Goal: Task Accomplishment & Management: Use online tool/utility

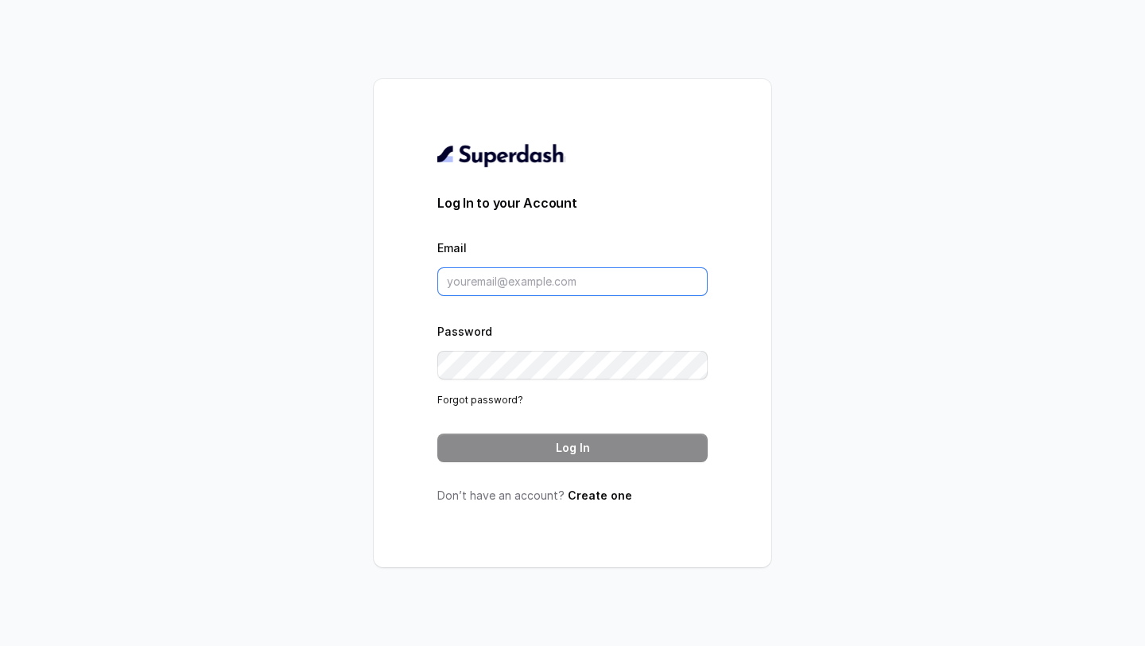
type input "[EMAIL_ADDRESS][DOMAIN_NAME]"
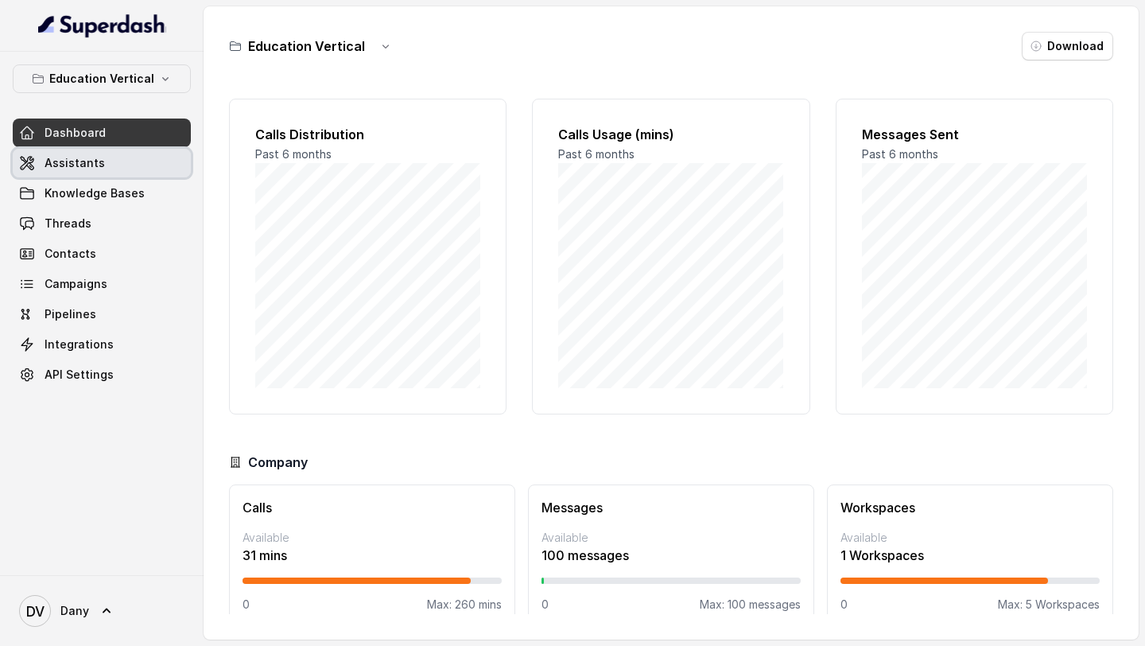
click at [50, 161] on span "Assistants" at bounding box center [75, 163] width 60 height 16
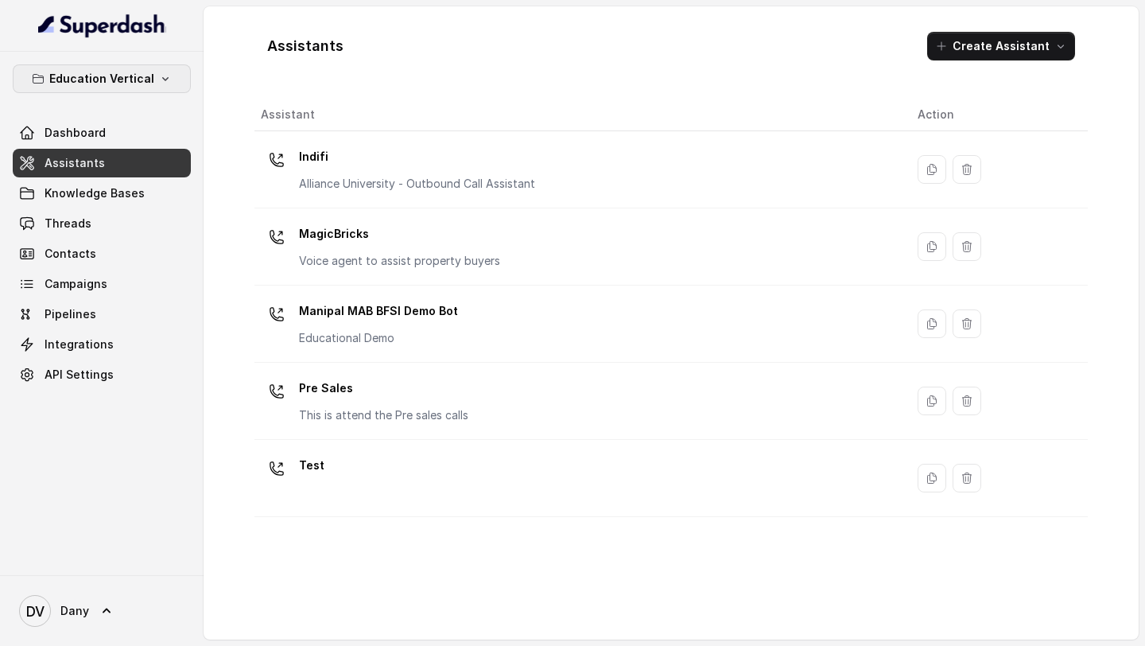
click at [159, 73] on icon "button" at bounding box center [165, 78] width 13 height 13
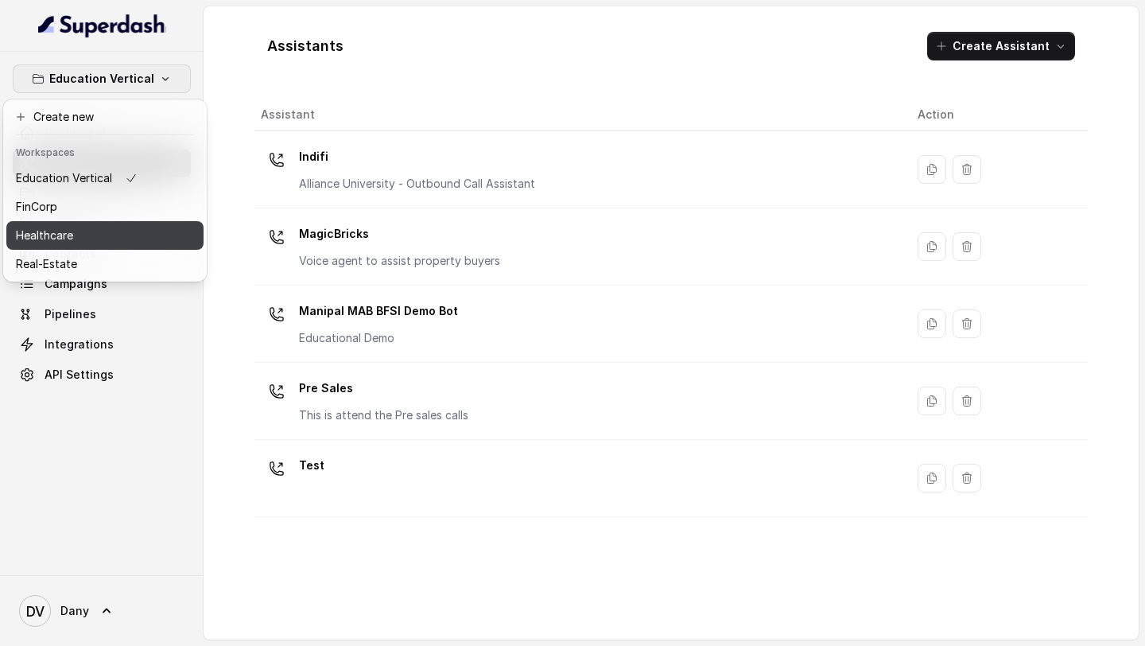
click at [108, 235] on div "Healthcare" at bounding box center [77, 235] width 122 height 19
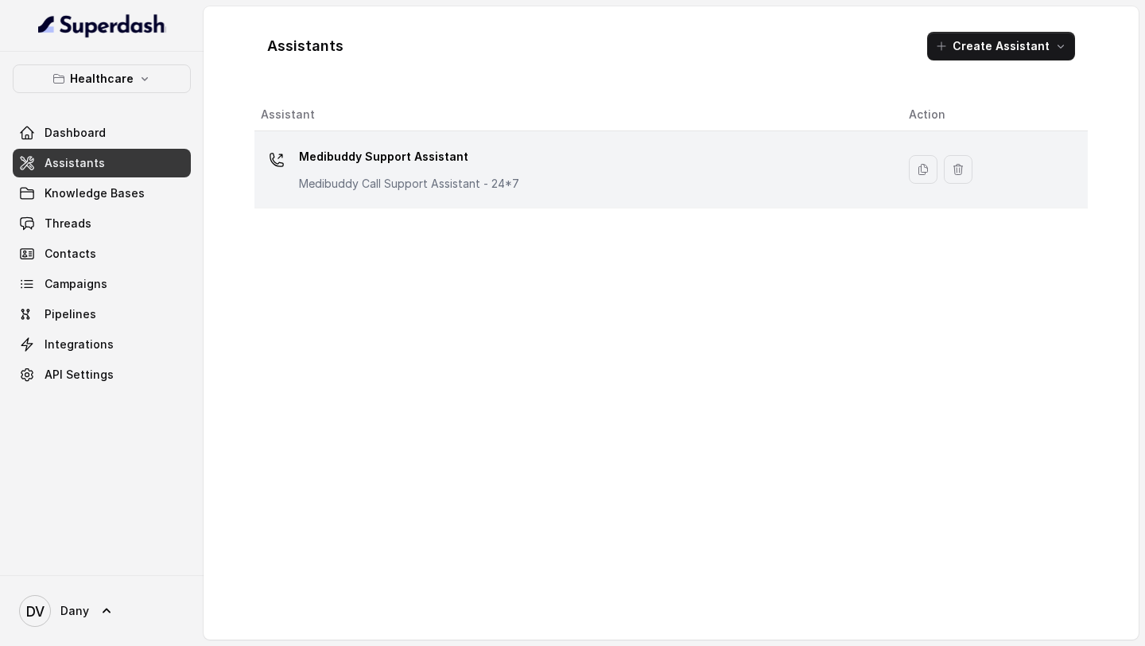
click at [334, 177] on p "Medibuddy Call Support Assistant - 24*7" at bounding box center [409, 184] width 220 height 16
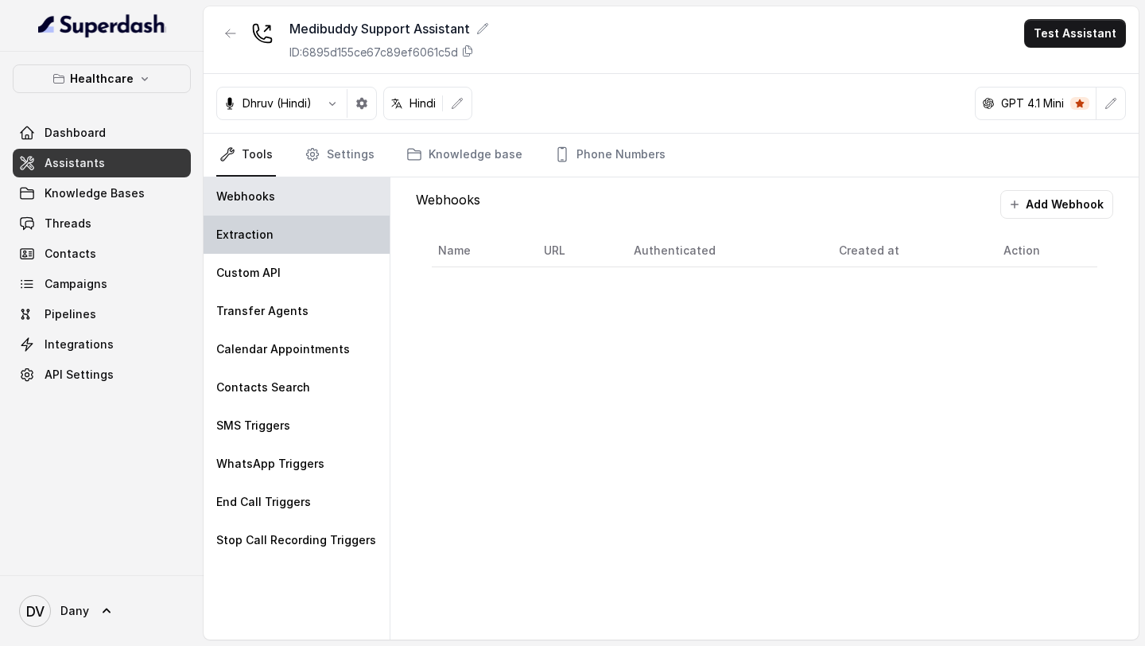
click at [305, 227] on div "Extraction" at bounding box center [297, 234] width 186 height 38
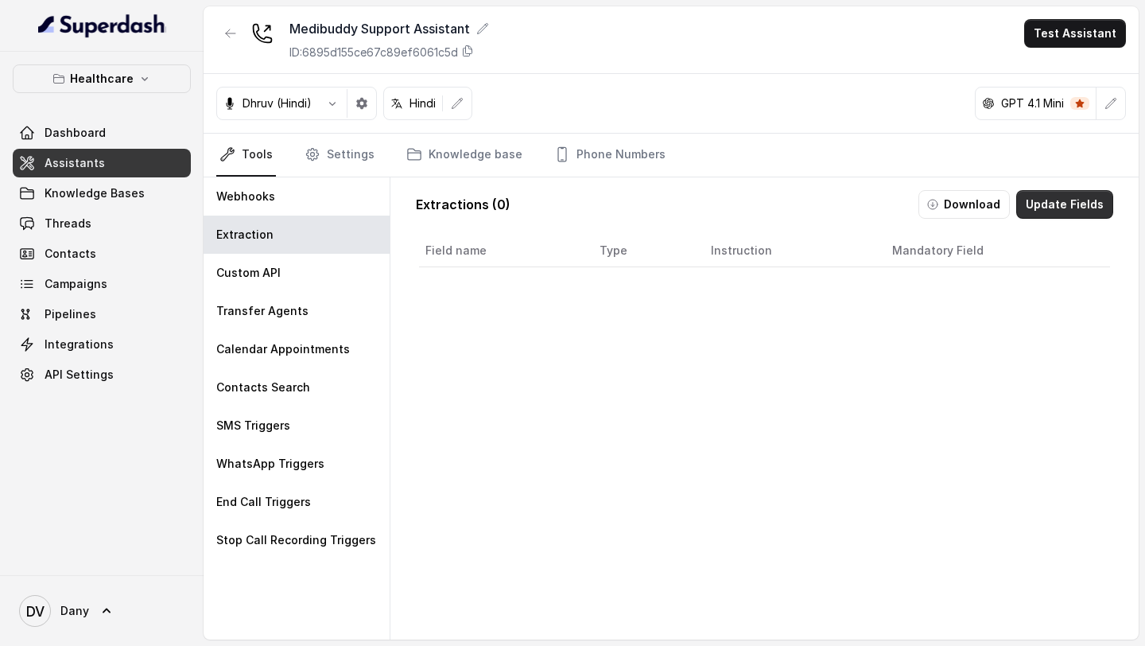
click at [1058, 210] on button "Update Fields" at bounding box center [1064, 204] width 97 height 29
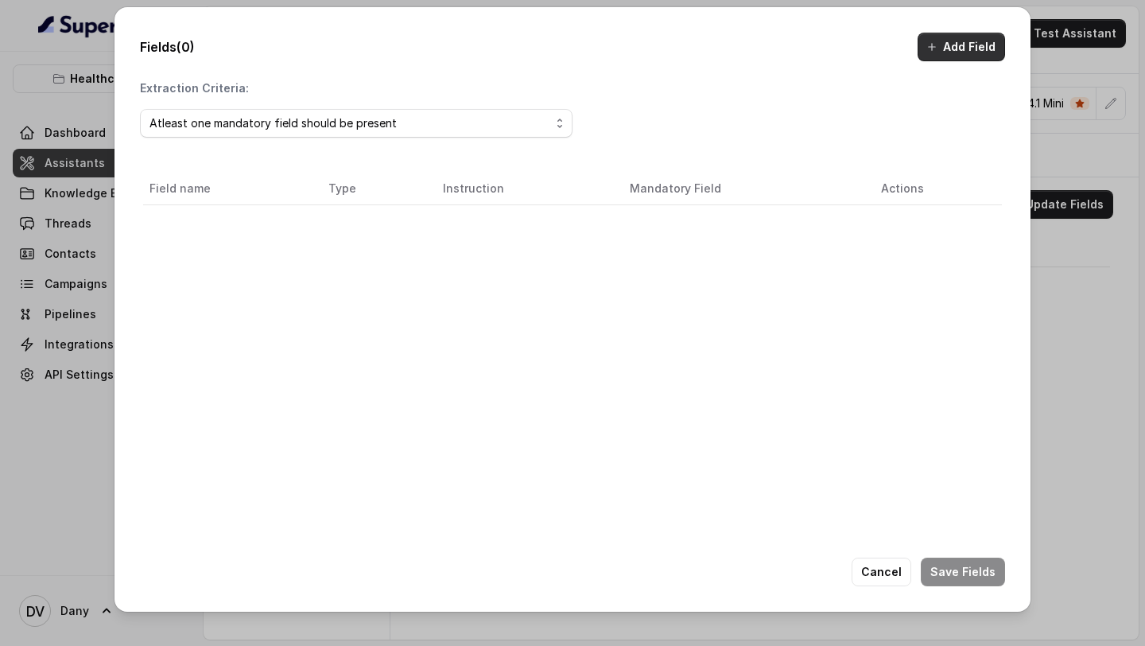
click at [969, 60] on button "Add Field" at bounding box center [961, 47] width 87 height 29
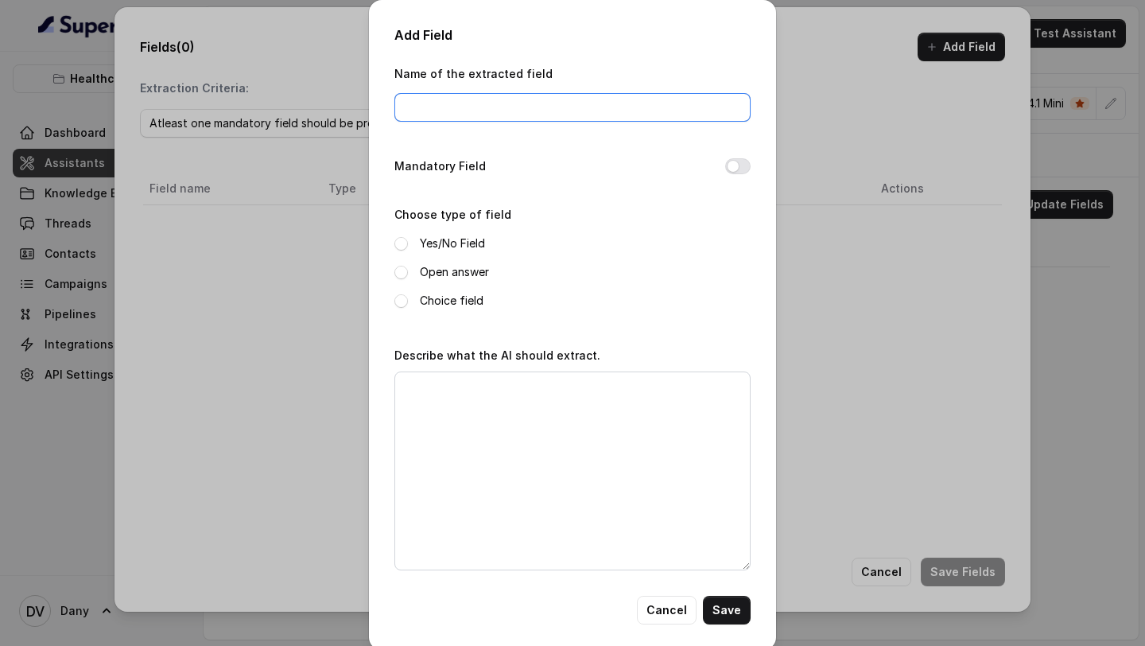
click at [479, 104] on input "Name of the extracted field" at bounding box center [572, 107] width 356 height 29
paste input "notInterested"
type input "notInterested"
click at [403, 237] on span at bounding box center [401, 244] width 14 height 14
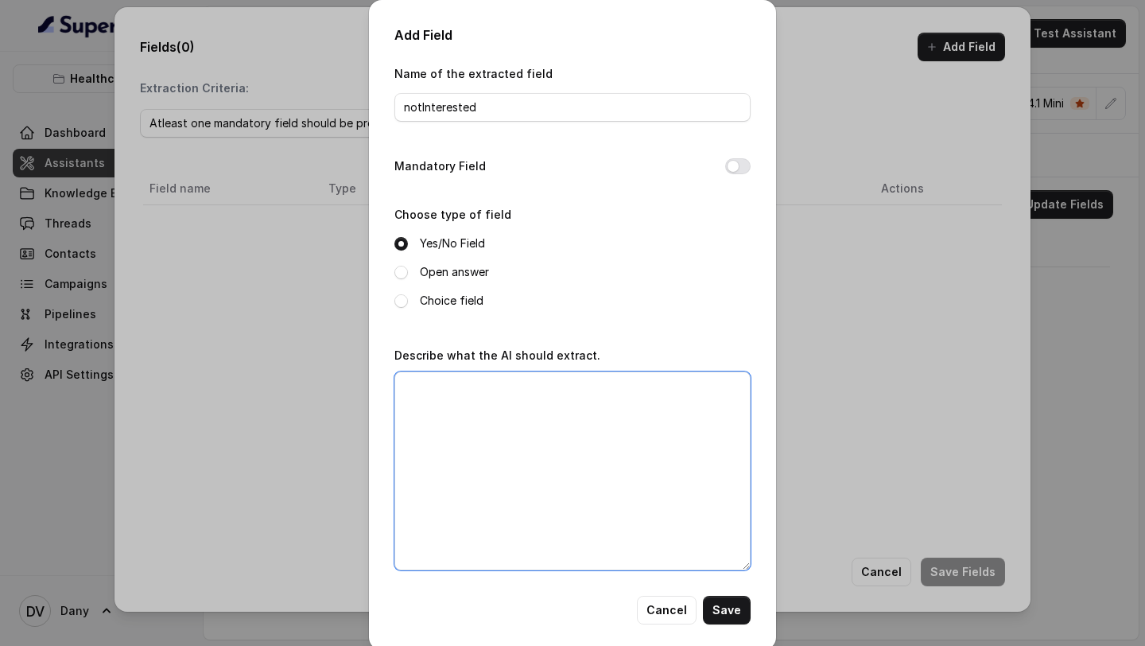
click at [516, 433] on textarea "Describe what the AI should extract." at bounding box center [572, 470] width 356 height 199
paste textarea "Set to Yes only when the customer has explicitly mentioned that they are not in…"
type textarea "Set to Yes only when the customer has explicitly mentioned that they are not in…"
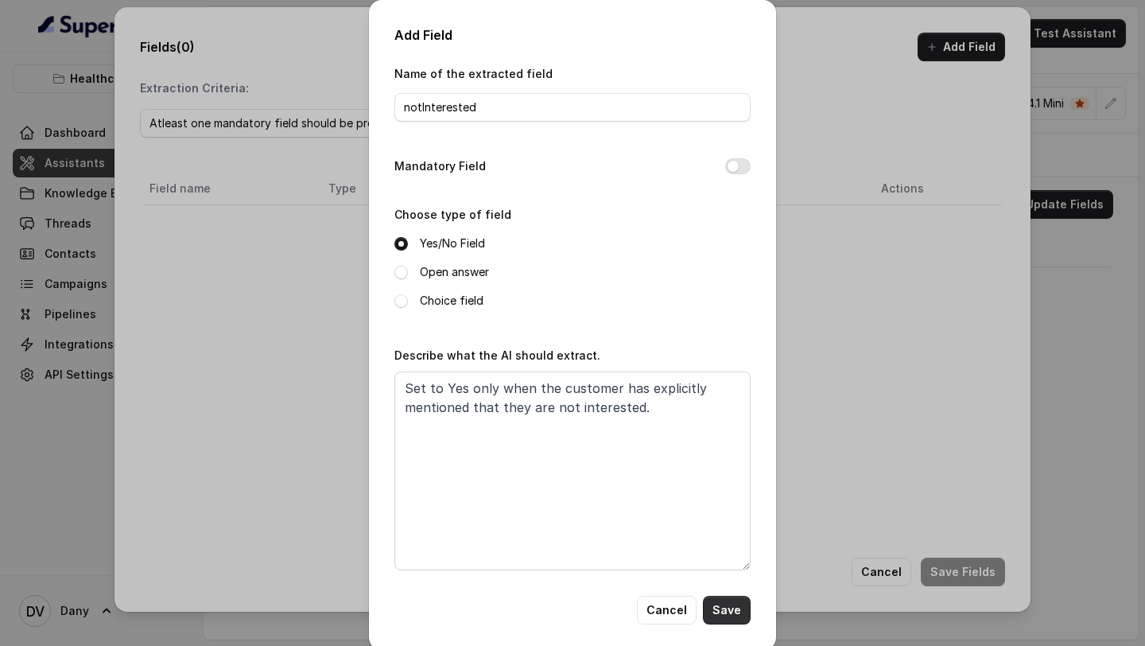
click at [728, 615] on button "Save" at bounding box center [727, 610] width 48 height 29
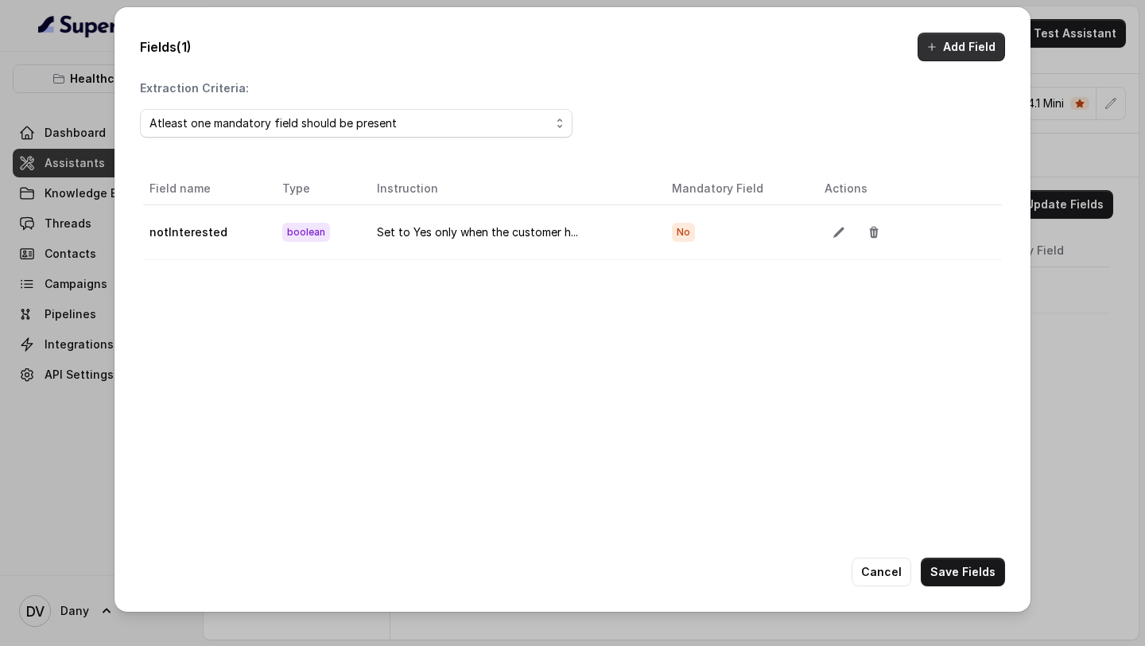
click at [958, 56] on button "Add Field" at bounding box center [961, 47] width 87 height 29
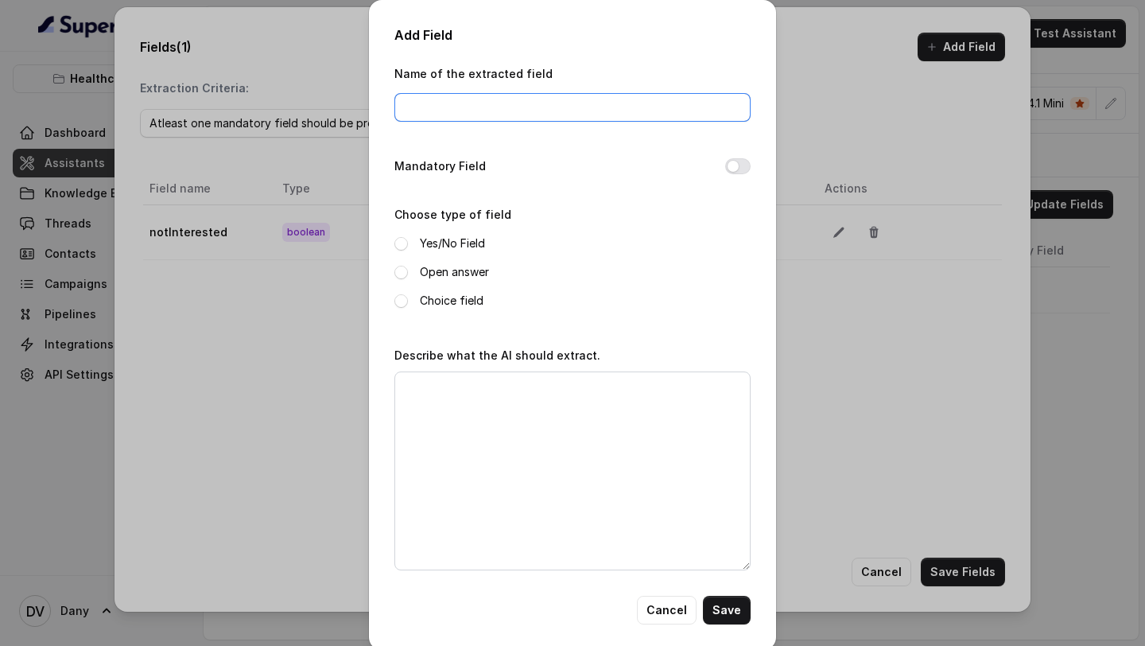
click at [466, 103] on input "Name of the extracted field" at bounding box center [572, 107] width 356 height 29
paste input "healthIssue"
type input "healthIssue"
click at [433, 269] on label "Open answer" at bounding box center [454, 271] width 69 height 19
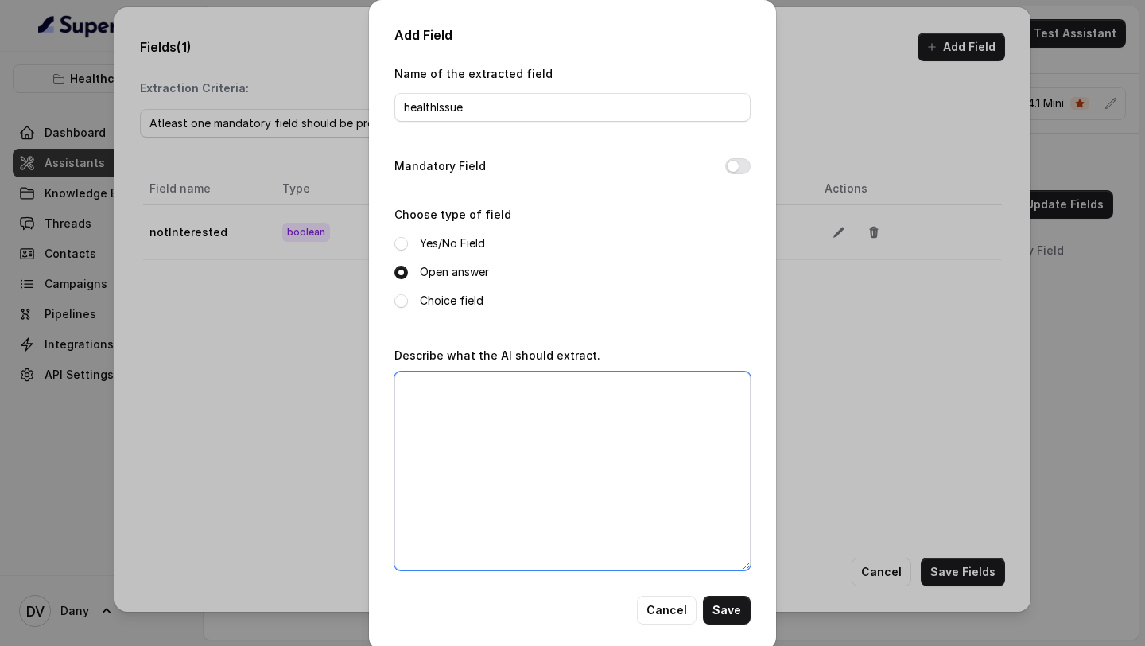
click at [476, 404] on textarea "Describe what the AI should extract." at bounding box center [572, 470] width 356 height 199
paste textarea "Extract from the Call Transcript the current health condition, disease, discomf…"
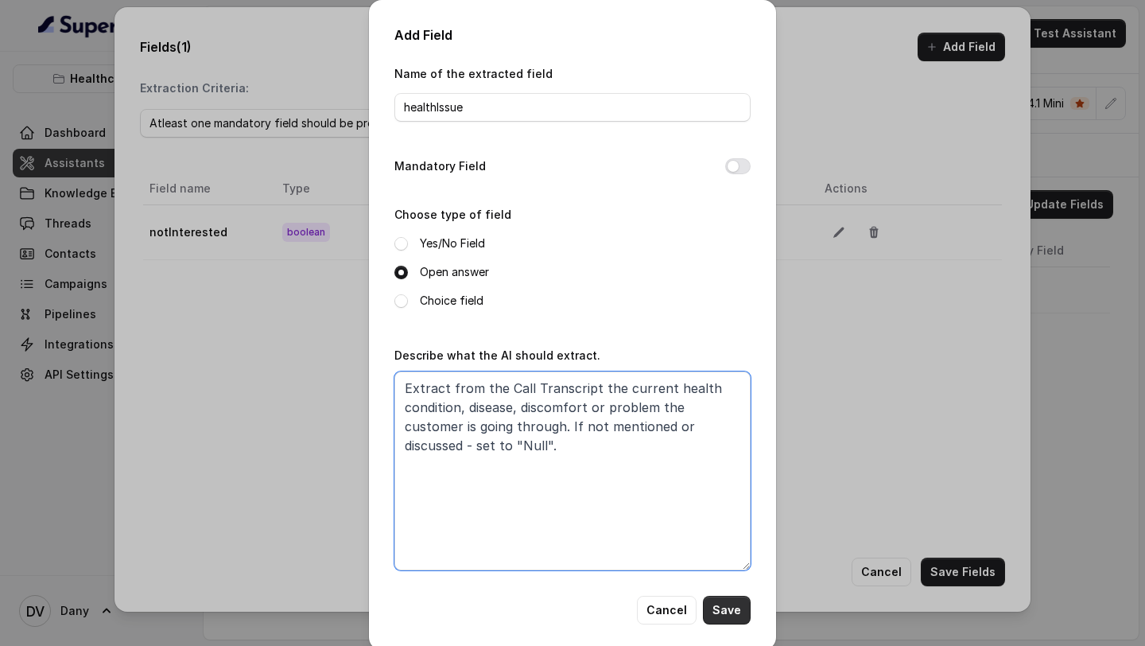
type textarea "Extract from the Call Transcript the current health condition, disease, discomf…"
click at [727, 607] on button "Save" at bounding box center [727, 610] width 48 height 29
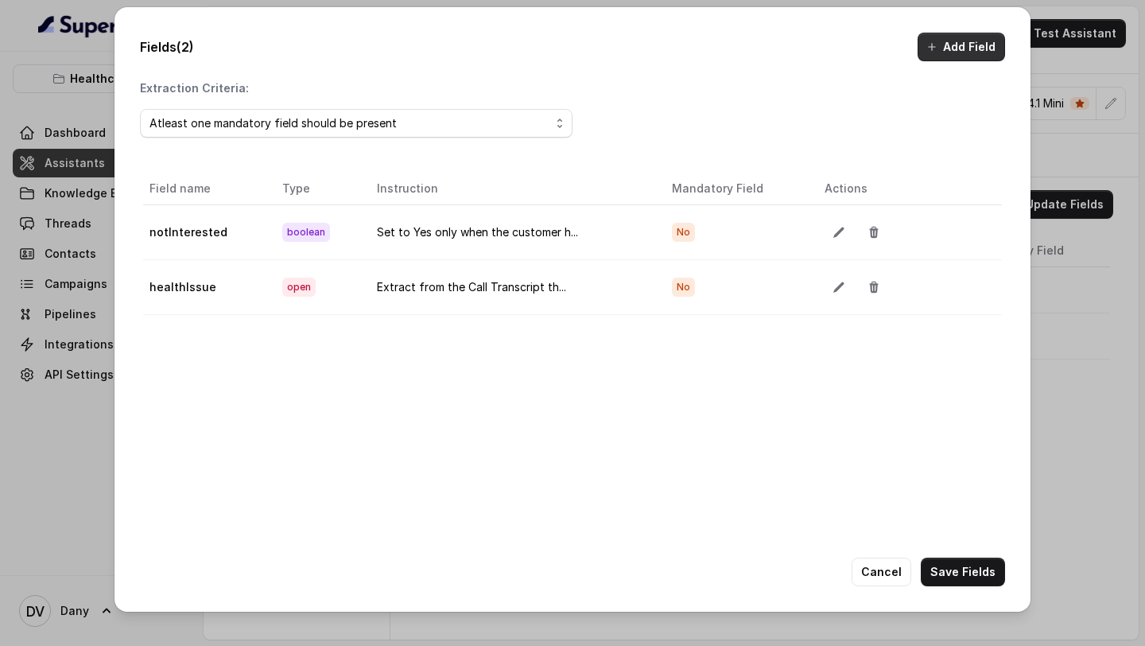
click at [943, 51] on button "Add Field" at bounding box center [961, 47] width 87 height 29
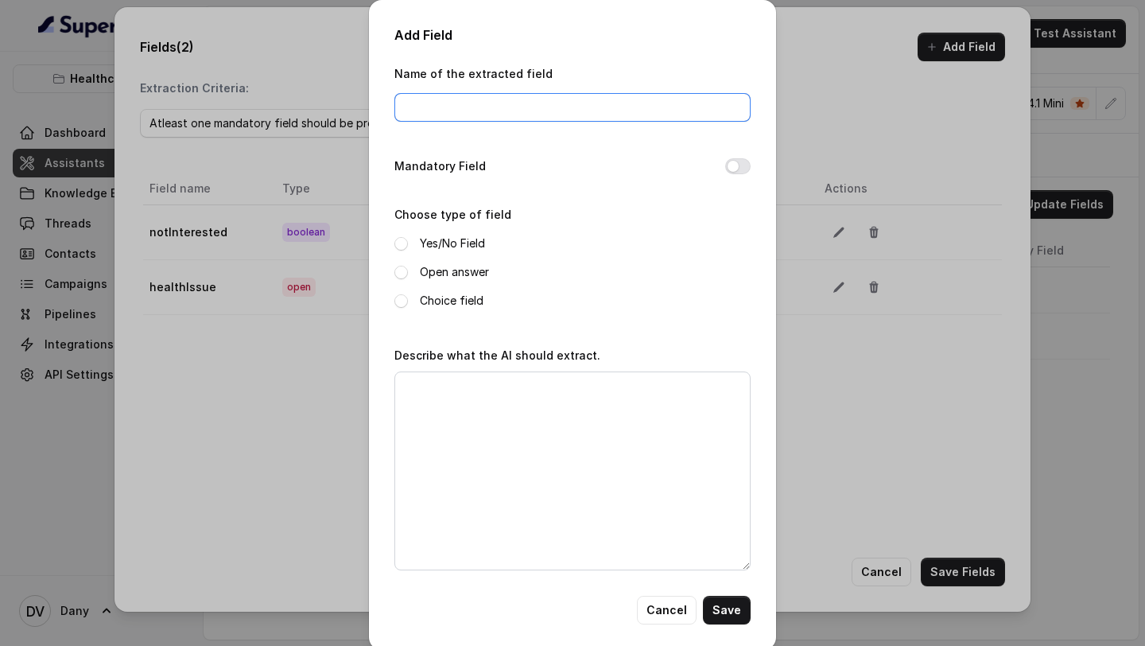
click at [433, 111] on input "Name of the extracted field" at bounding box center [572, 107] width 356 height 29
paste input "fullName"
type input "fullName"
click at [402, 269] on span at bounding box center [401, 273] width 14 height 14
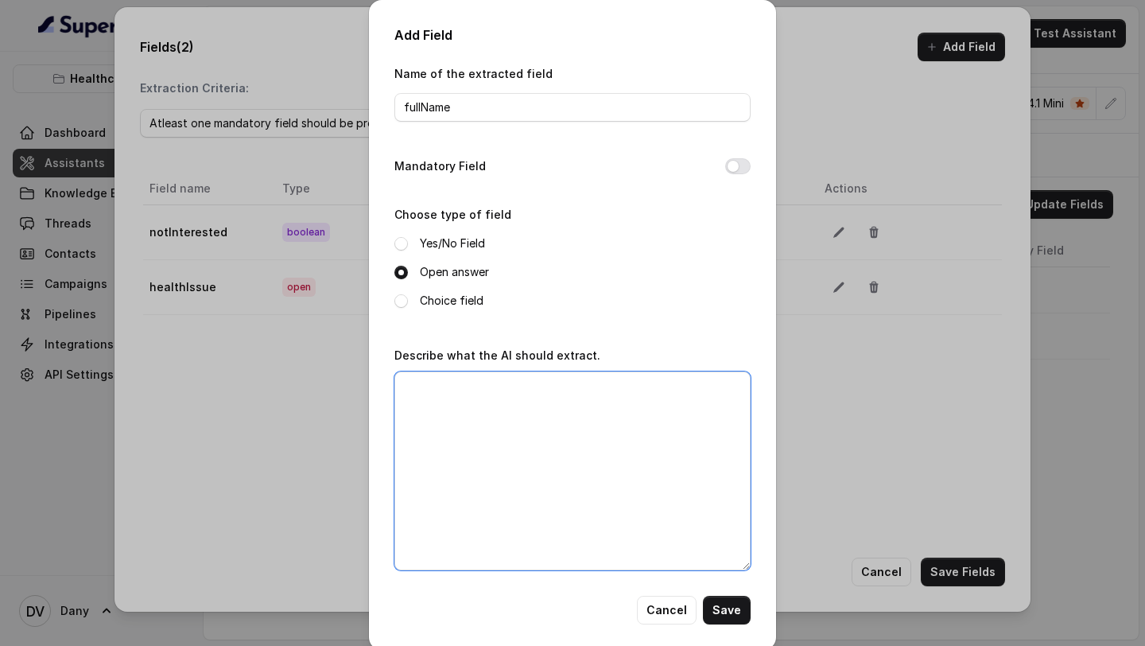
click at [589, 407] on textarea "Describe what the AI should extract." at bounding box center [572, 470] width 356 height 199
paste textarea "Extract the full name mentioned by the customer during the call. If not mention…"
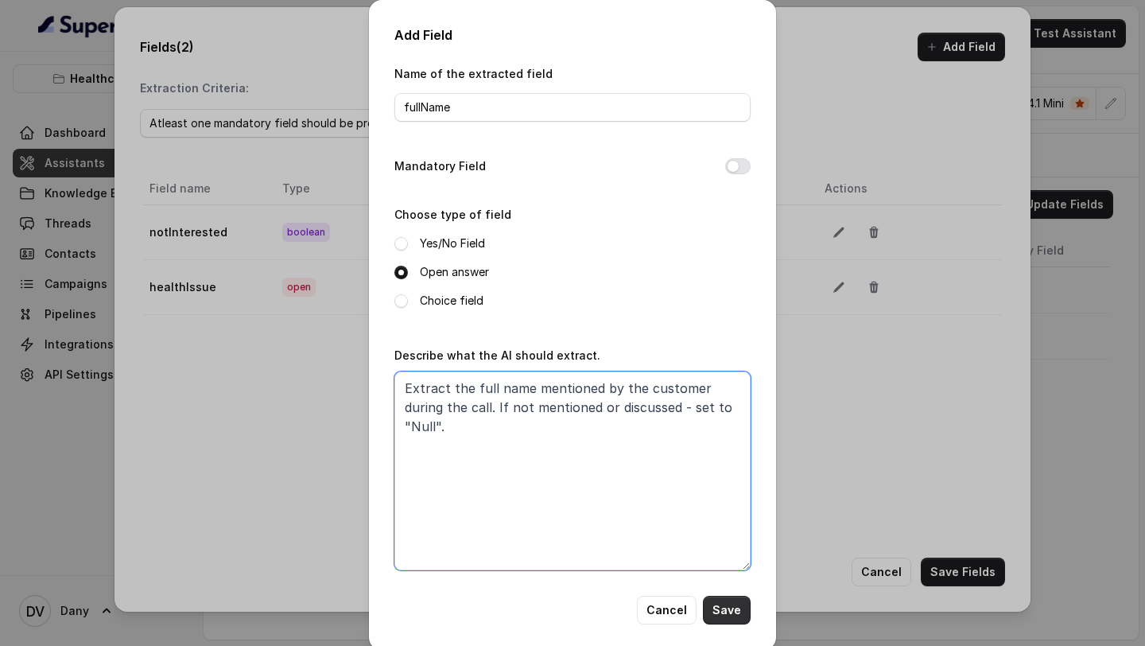
type textarea "Extract the full name mentioned by the customer during the call. If not mention…"
click at [738, 609] on button "Save" at bounding box center [727, 610] width 48 height 29
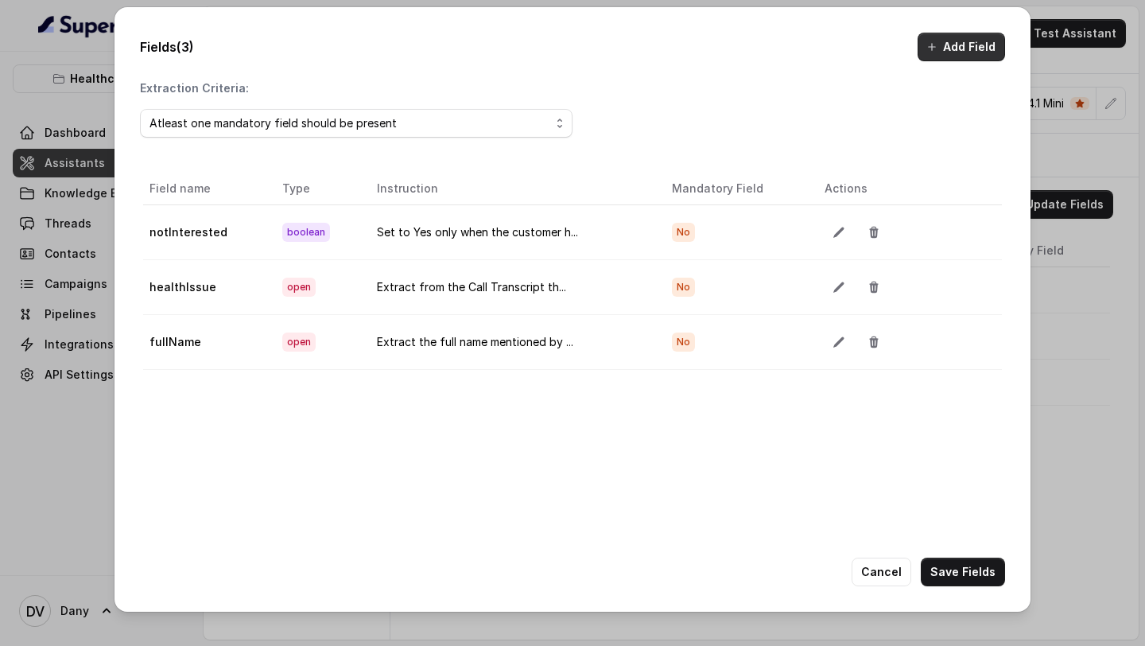
click at [945, 40] on button "Add Field" at bounding box center [961, 47] width 87 height 29
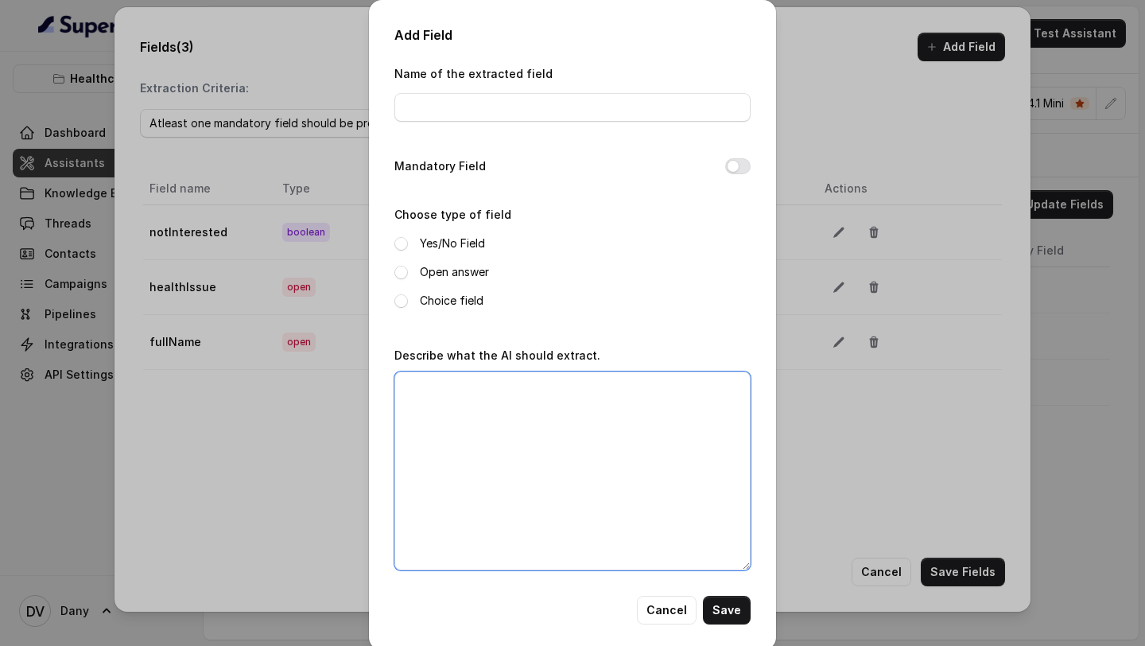
click at [490, 417] on textarea "Describe what the AI should extract." at bounding box center [572, 470] width 356 height 199
paste textarea "Extract who is the patient. If the customer is the patient or if he is looking …"
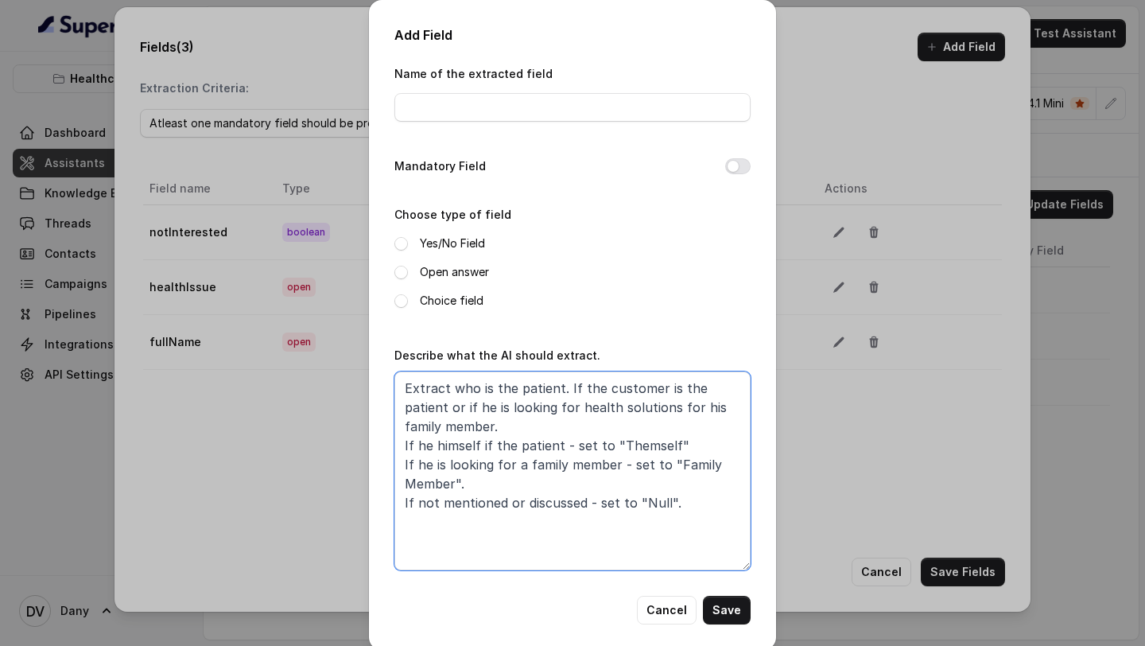
type textarea "Extract who is the patient. If the customer is the patient or if he is looking …"
click at [424, 301] on label "Choice field" at bounding box center [452, 300] width 64 height 19
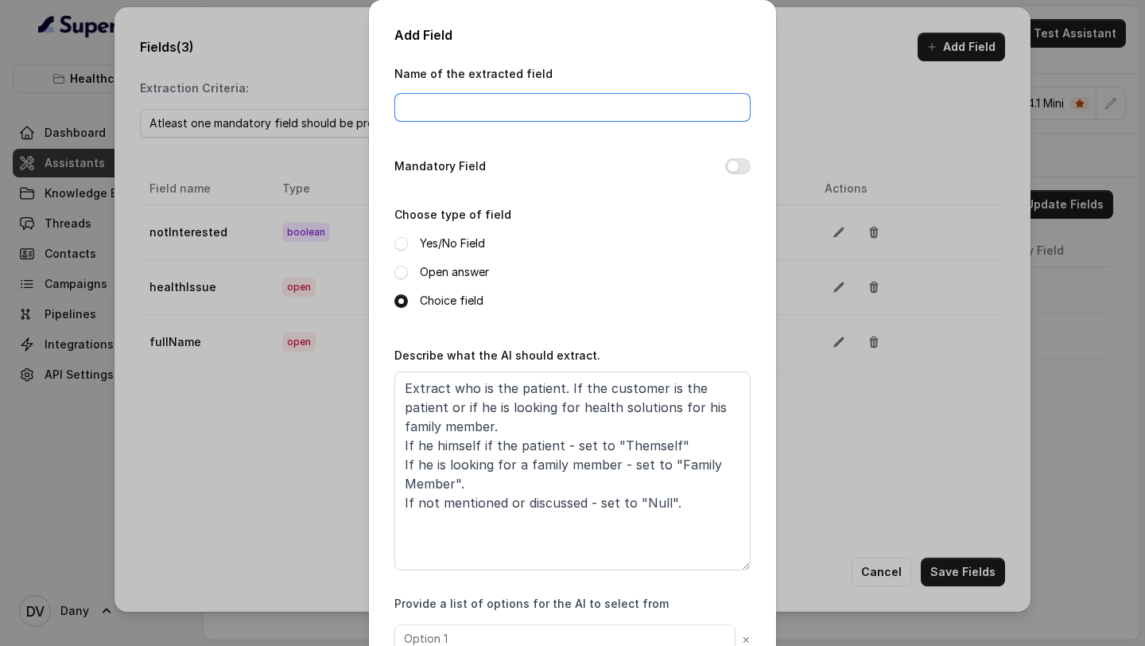
click at [409, 108] on input "Name of the extracted field" at bounding box center [572, 107] width 356 height 29
paste input "patient"
type input "patient"
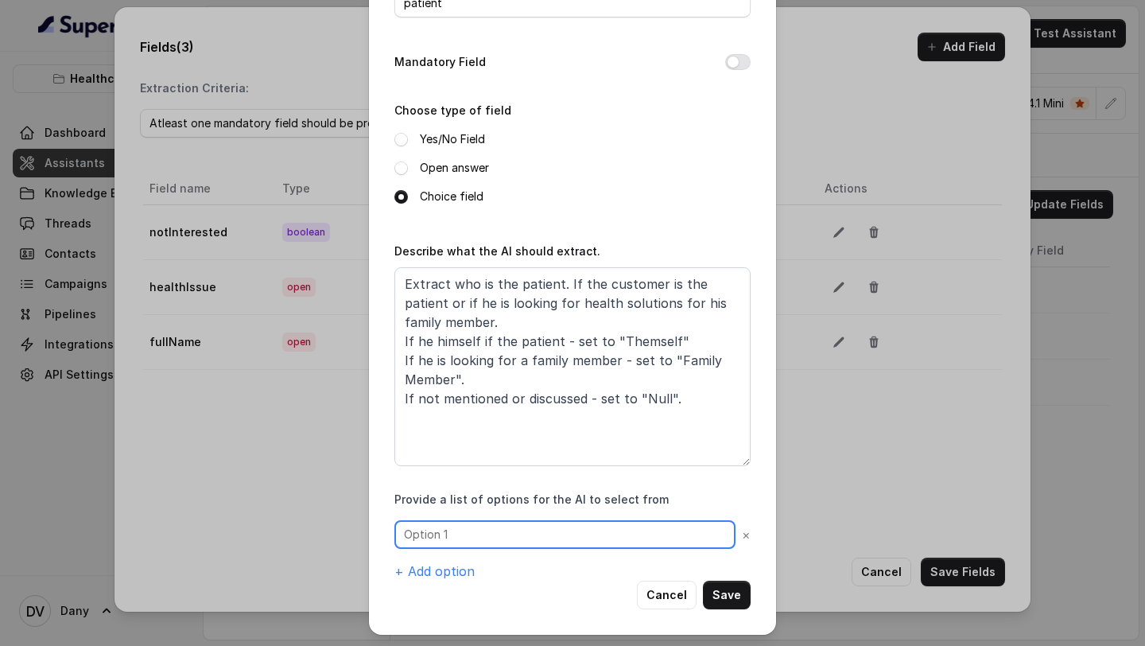
click at [481, 542] on input "text" at bounding box center [564, 534] width 341 height 29
paste input "Themself"
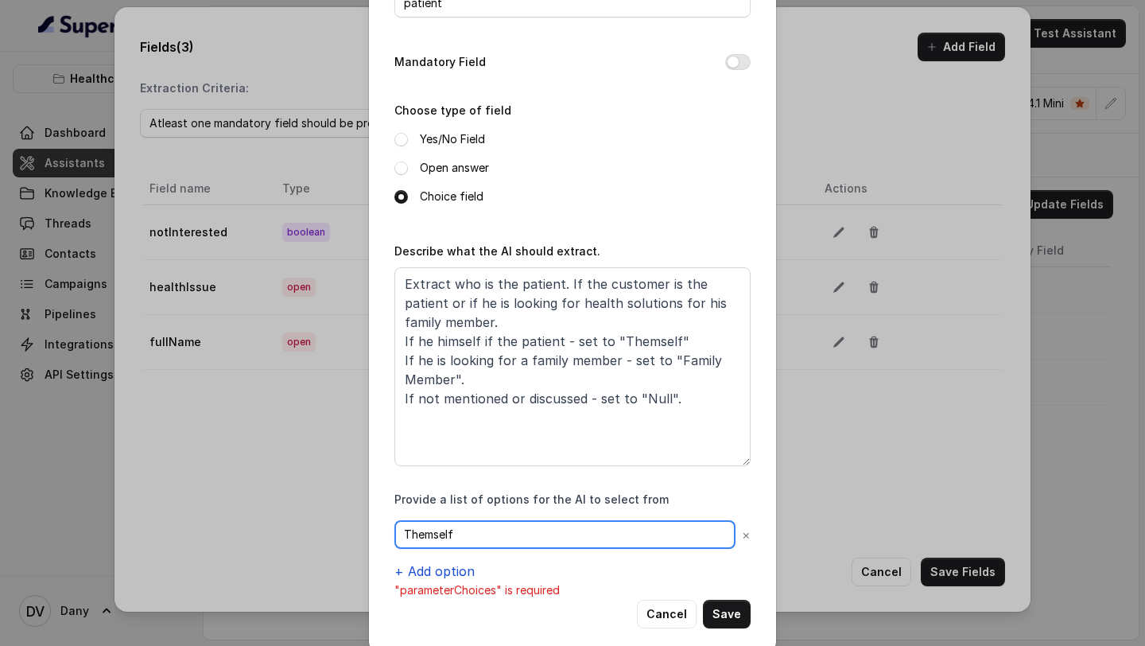
type input "Themself"
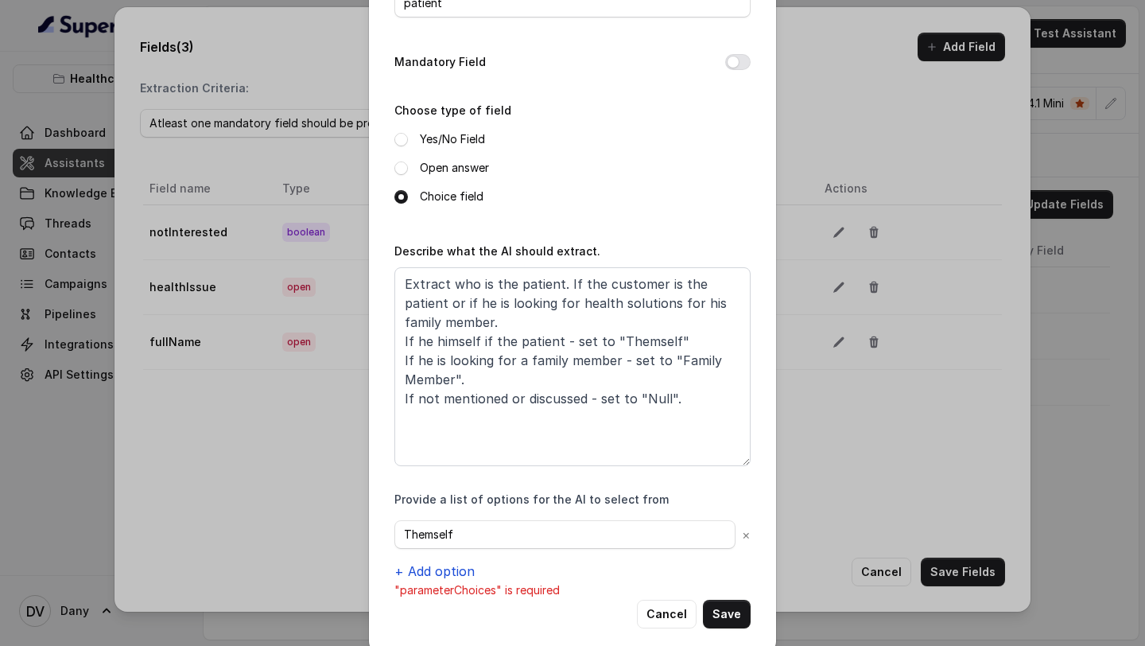
click at [446, 563] on button "+ Add option" at bounding box center [434, 570] width 80 height 19
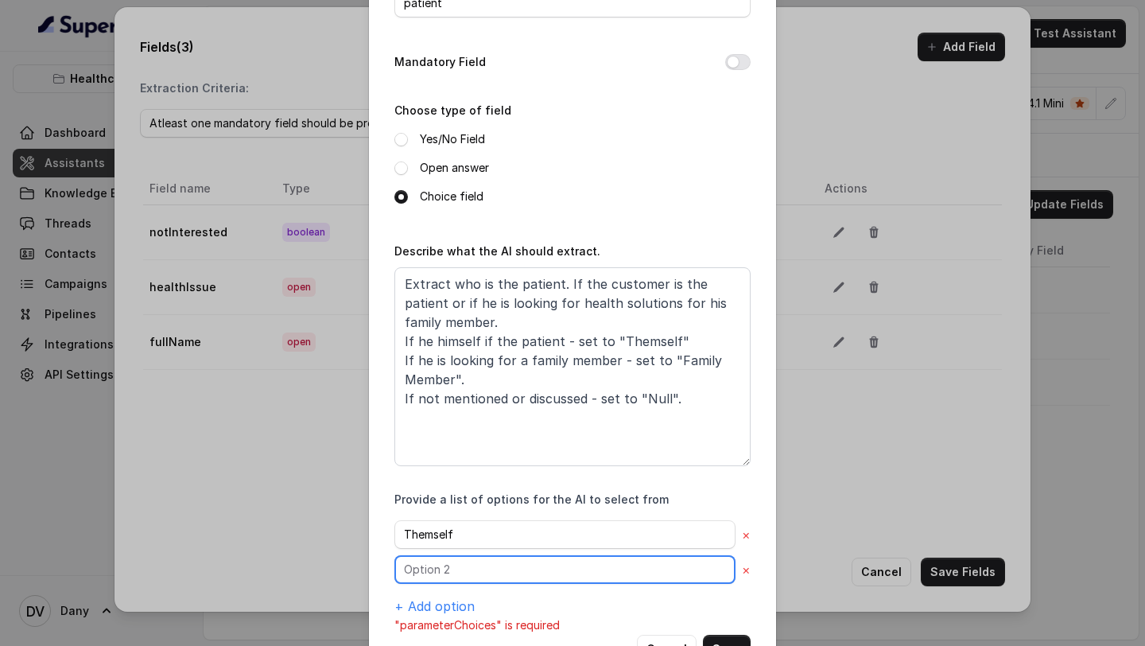
click at [455, 569] on input "text" at bounding box center [564, 569] width 341 height 29
paste input "Family Member"
type input "Family Member"
click at [426, 603] on button "+ Add option" at bounding box center [434, 605] width 80 height 19
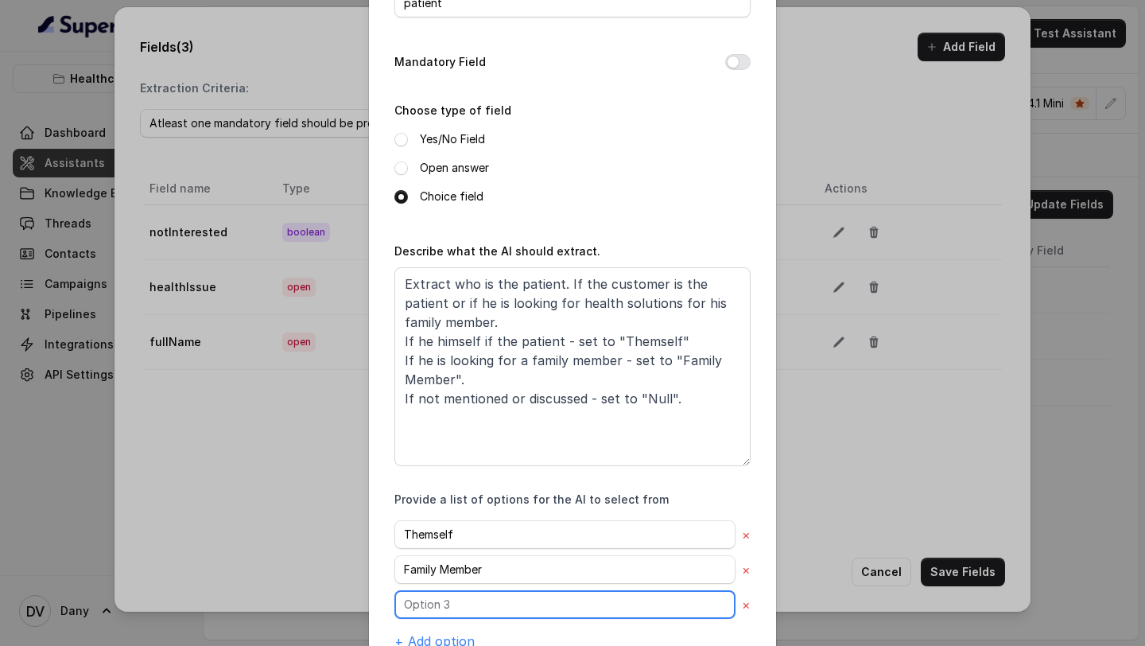
click at [444, 600] on input "text" at bounding box center [564, 604] width 341 height 29
paste input "Null"
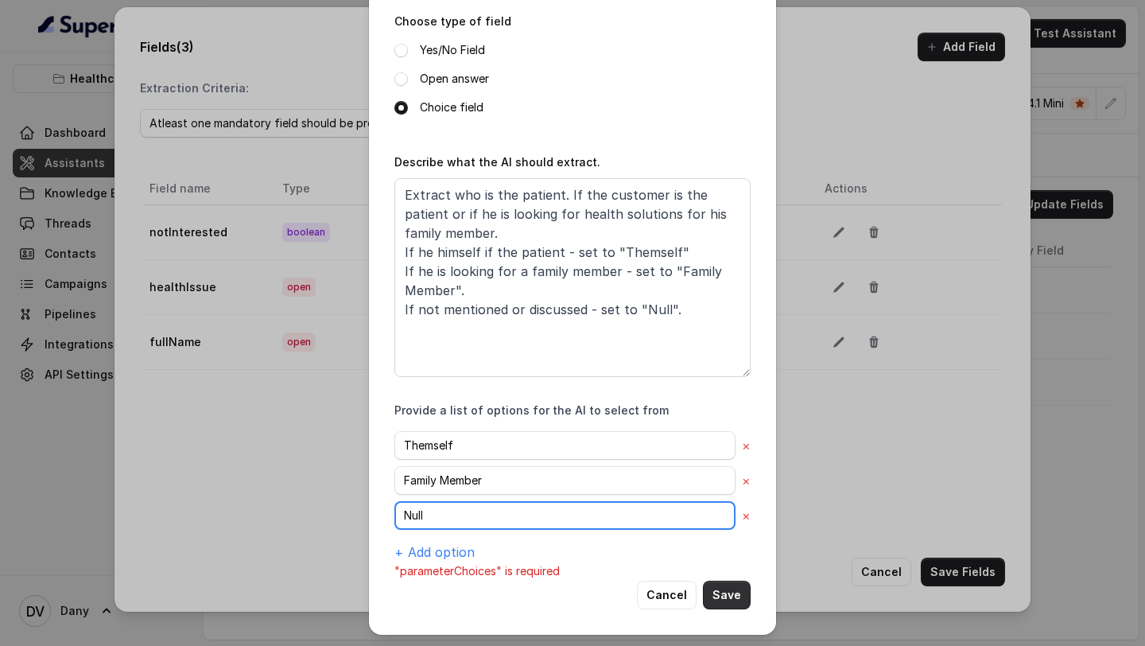
type input "Null"
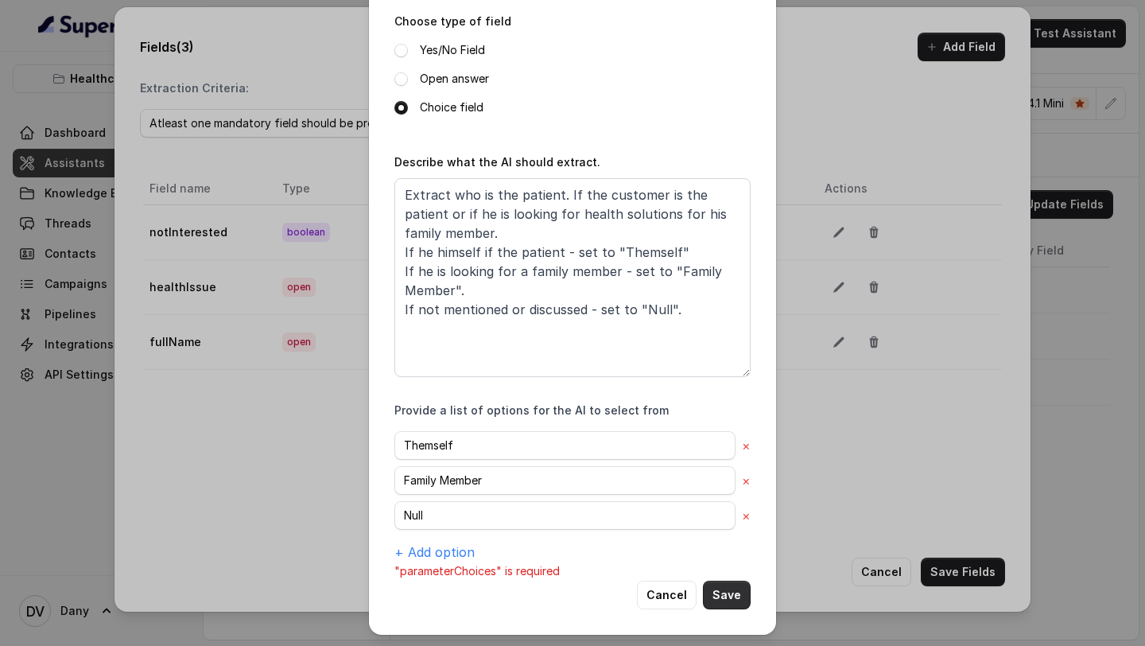
click at [728, 586] on button "Save" at bounding box center [727, 594] width 48 height 29
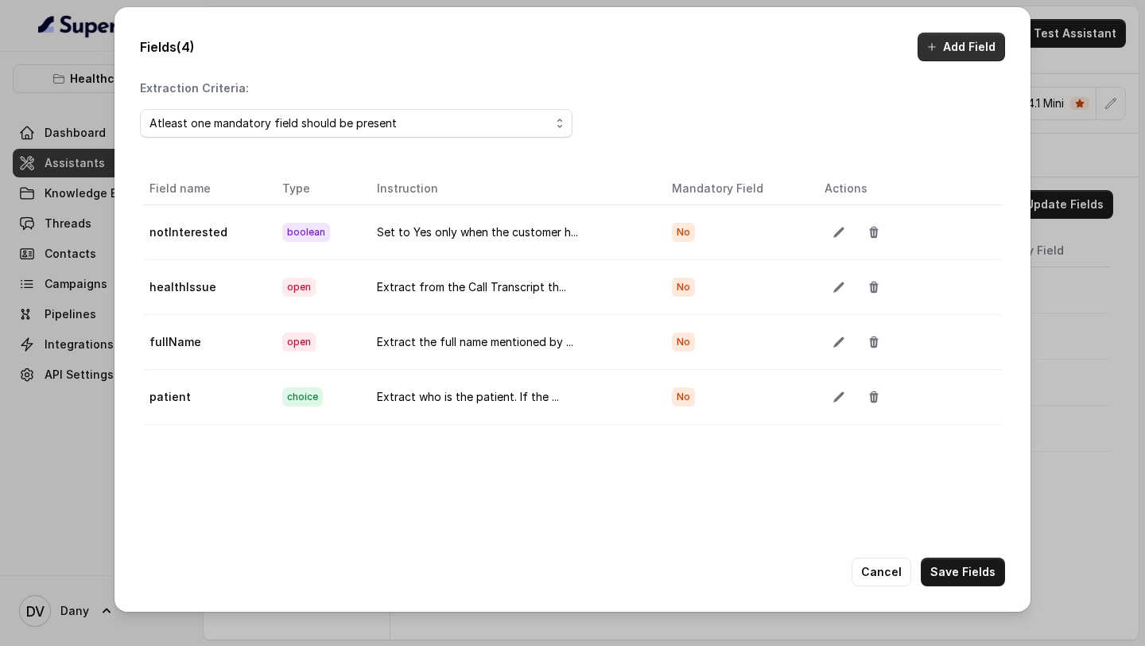
click at [948, 48] on button "Add Field" at bounding box center [961, 47] width 87 height 29
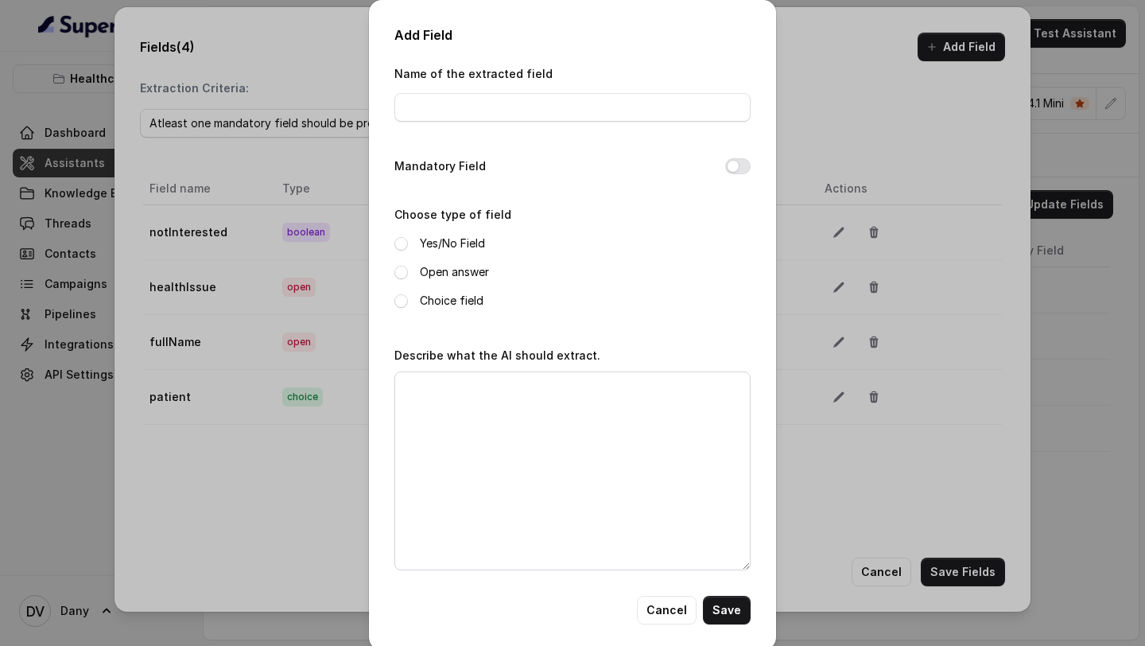
click at [435, 274] on label "Open answer" at bounding box center [454, 271] width 69 height 19
click at [457, 434] on textarea "Describe what the AI should extract." at bounding box center [572, 470] width 356 height 199
paste textarea "Extract the mentioned age of the patient. If not mentioned or discussed - set t…"
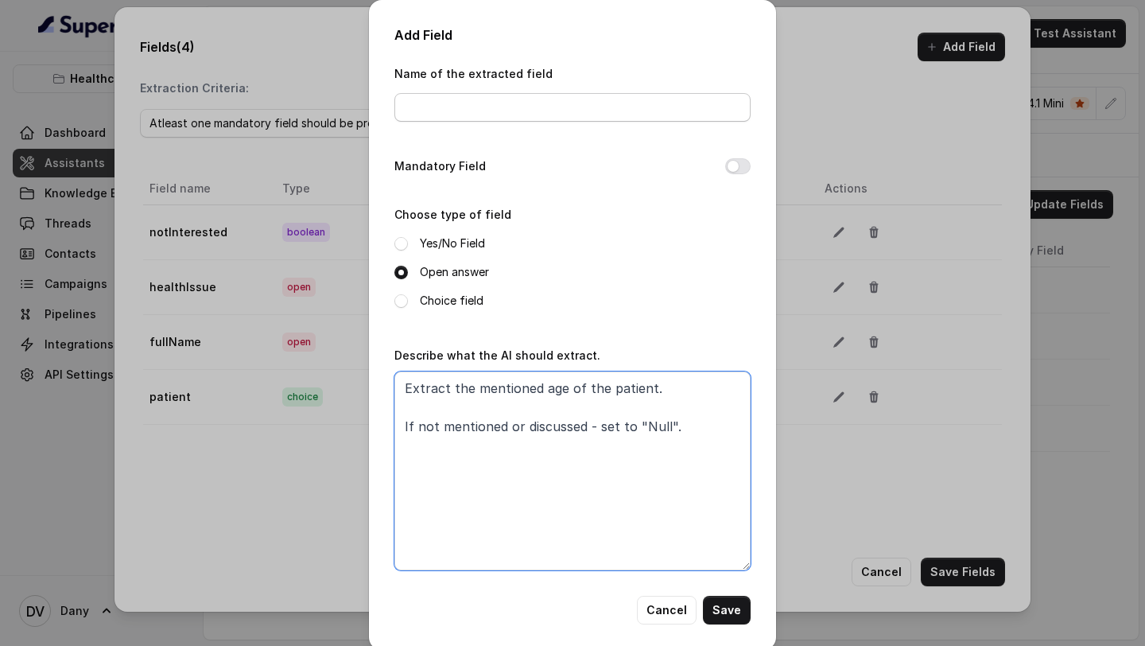
type textarea "Extract the mentioned age of the patient. If not mentioned or discussed - set t…"
click at [461, 95] on input "Name of the extracted field" at bounding box center [572, 107] width 356 height 29
type input "age"
click at [726, 612] on button "Save" at bounding box center [727, 610] width 48 height 29
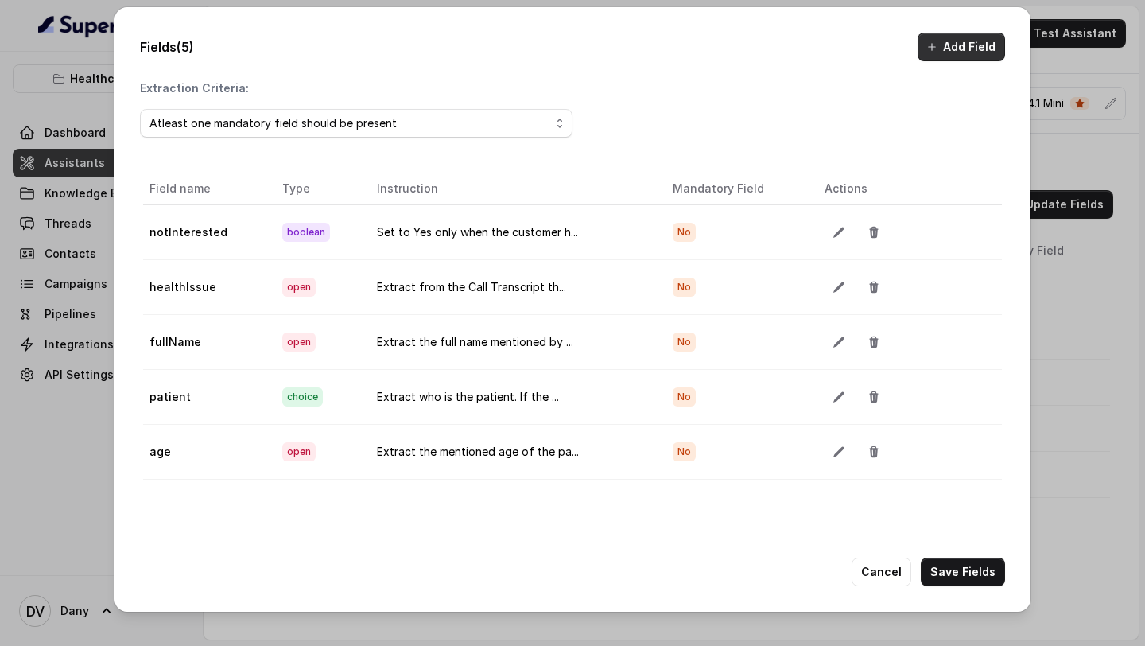
click at [962, 49] on button "Add Field" at bounding box center [961, 47] width 87 height 29
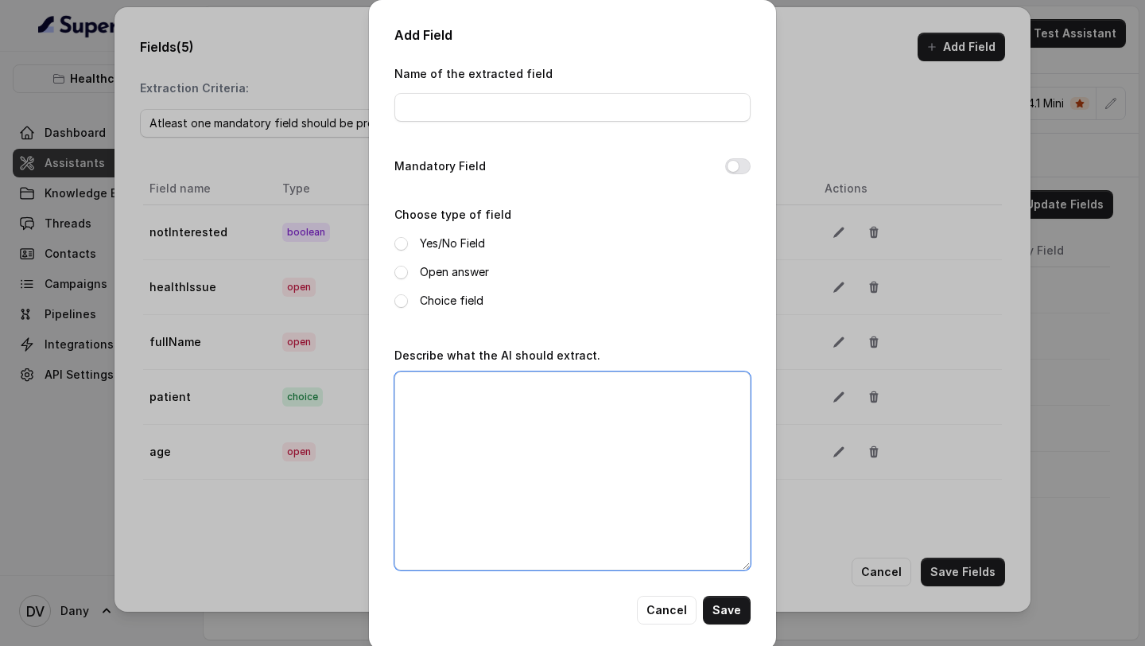
click at [513, 425] on textarea "Describe what the AI should extract." at bounding box center [572, 470] width 356 height 199
paste textarea "Extract which location or area the customer is currently located in. If not men…"
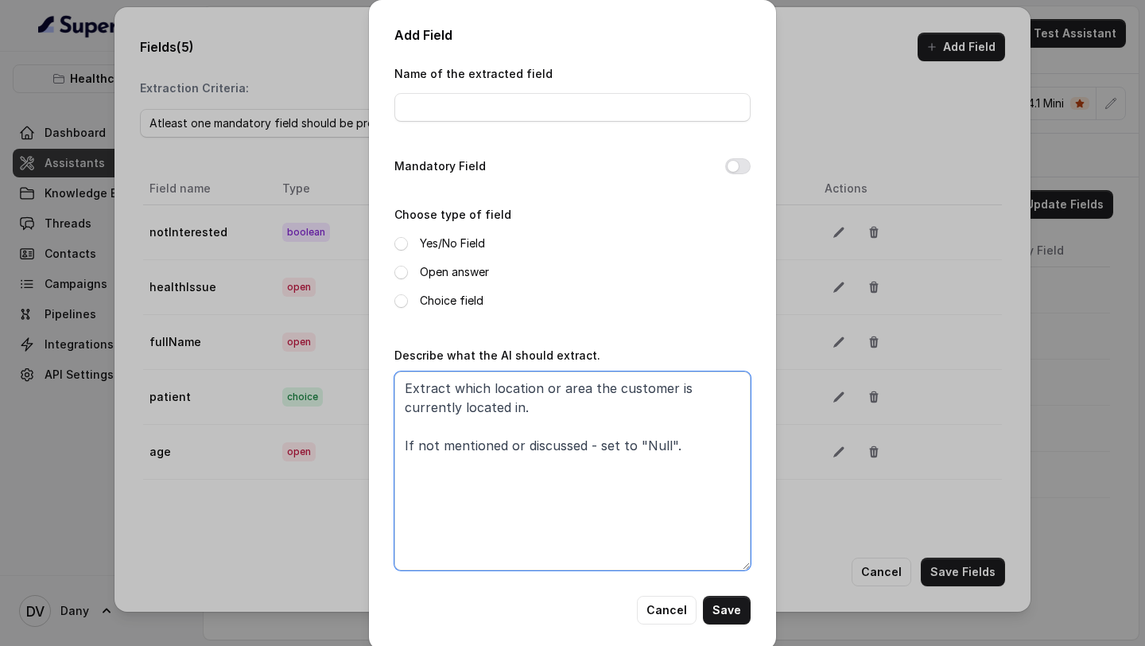
type textarea "Extract which location or area the customer is currently located in. If not men…"
click at [404, 268] on span at bounding box center [401, 273] width 14 height 14
click at [488, 88] on div "Name of the extracted field" at bounding box center [572, 93] width 356 height 58
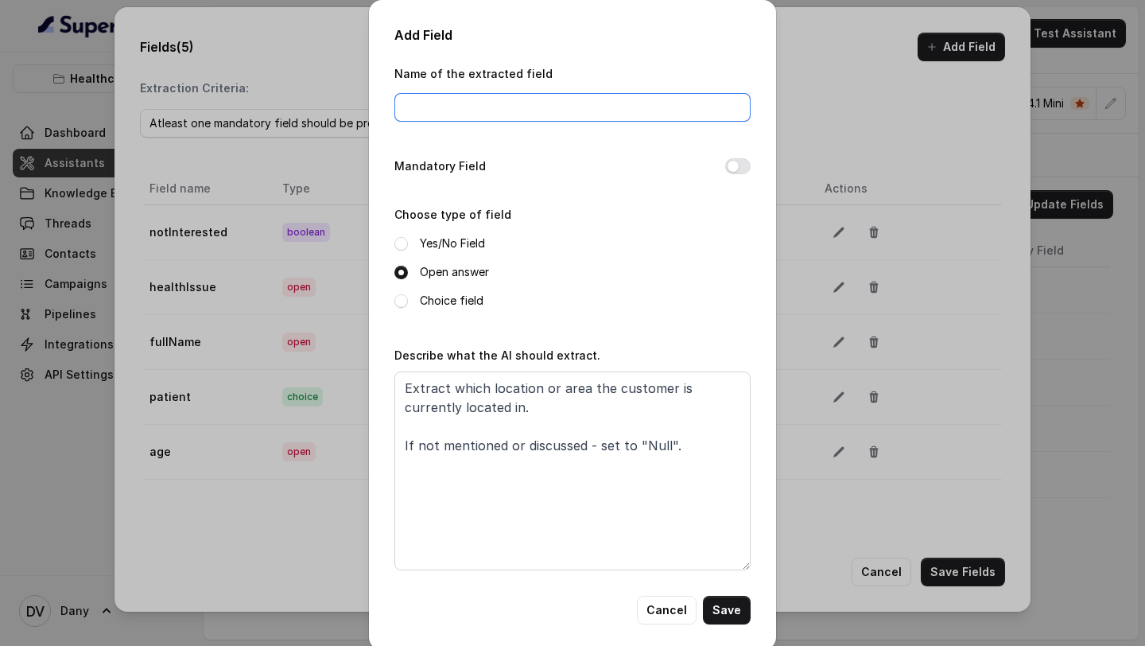
click at [478, 103] on input "Name of the extracted field" at bounding box center [572, 107] width 356 height 29
type input "area"
click at [722, 613] on button "Save" at bounding box center [727, 610] width 48 height 29
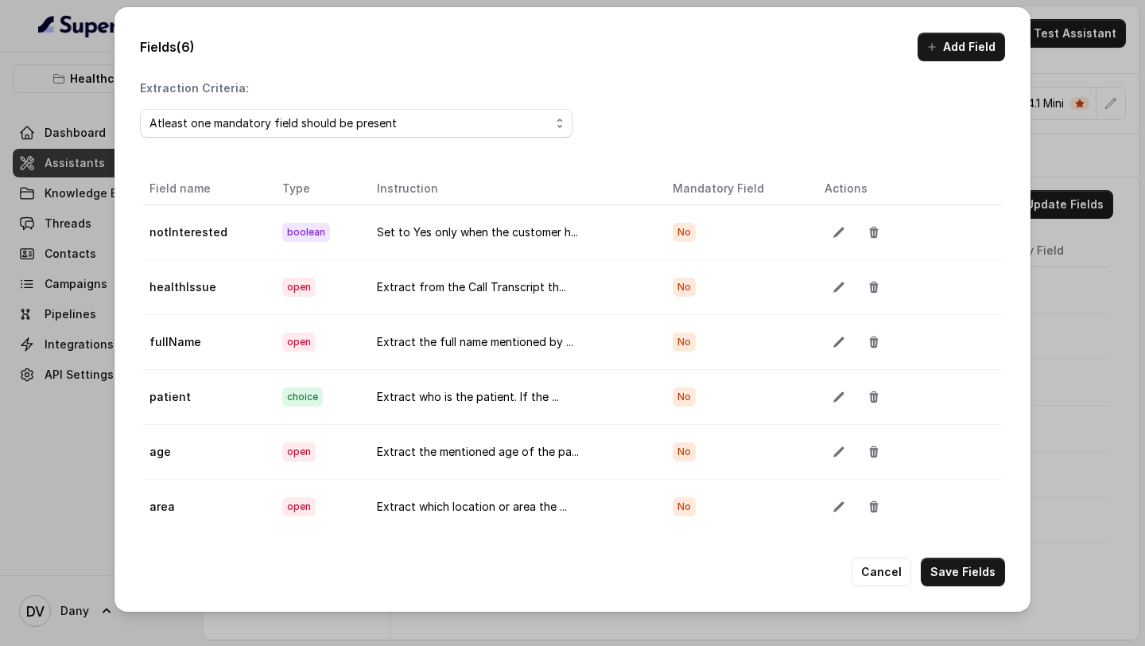
scroll to position [89, 0]
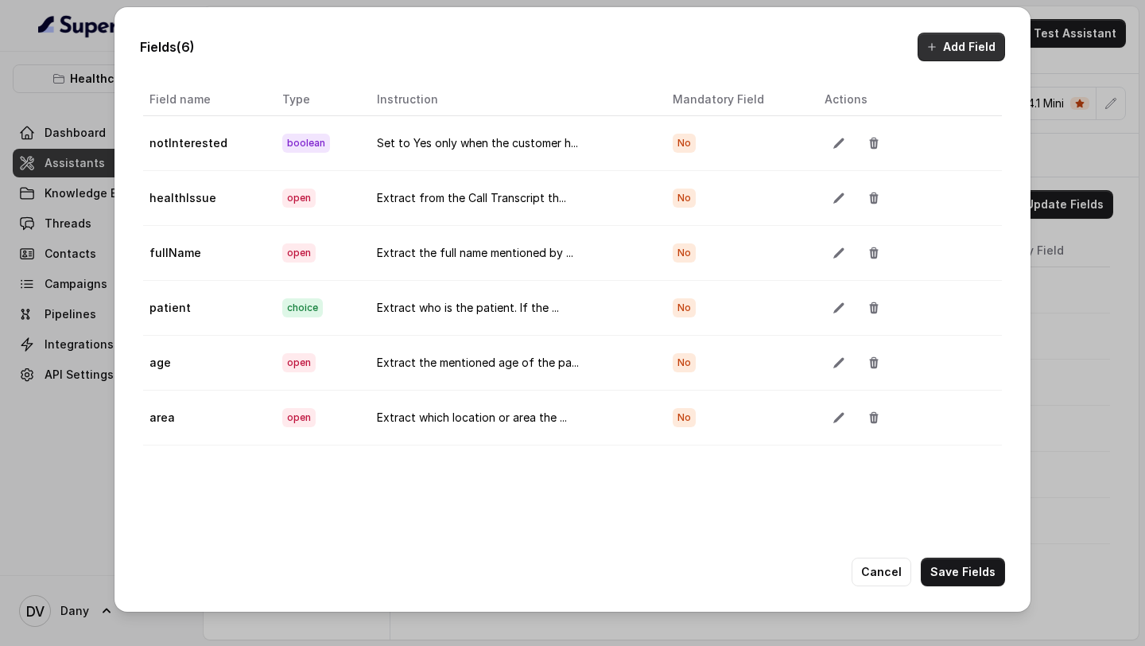
click at [981, 43] on button "Add Field" at bounding box center [961, 47] width 87 height 29
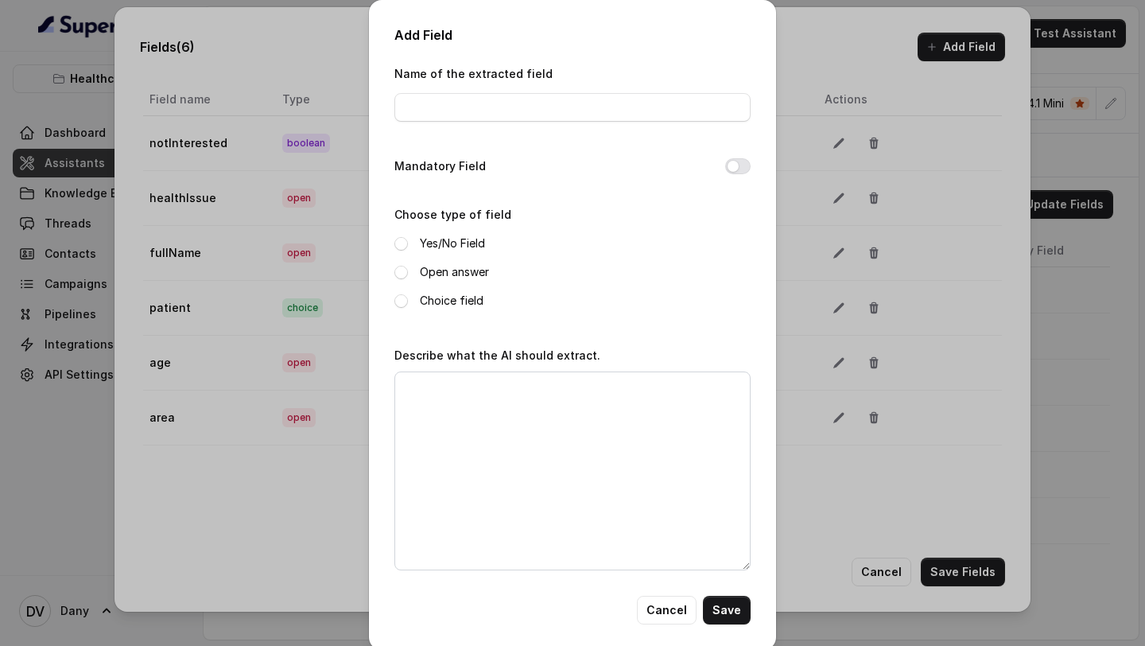
click at [500, 121] on div "Name of the extracted field" at bounding box center [572, 98] width 356 height 68
click at [502, 105] on input "Name of the extracted field" at bounding box center [572, 107] width 356 height 29
paste input "medicalHistory"
type input "medicalHistory"
click at [442, 274] on label "Open answer" at bounding box center [454, 271] width 69 height 19
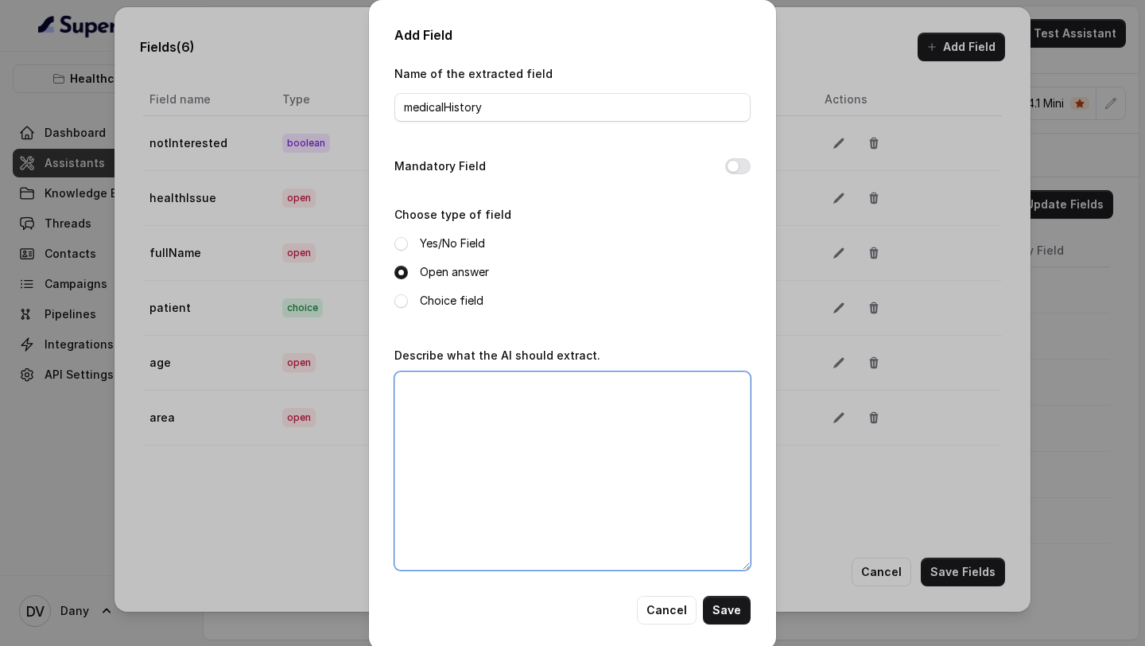
click at [509, 491] on textarea "Describe what the AI should extract." at bounding box center [572, 470] width 356 height 199
paste textarea "Extract the customer's medical history - if the customer has mentioned about an…"
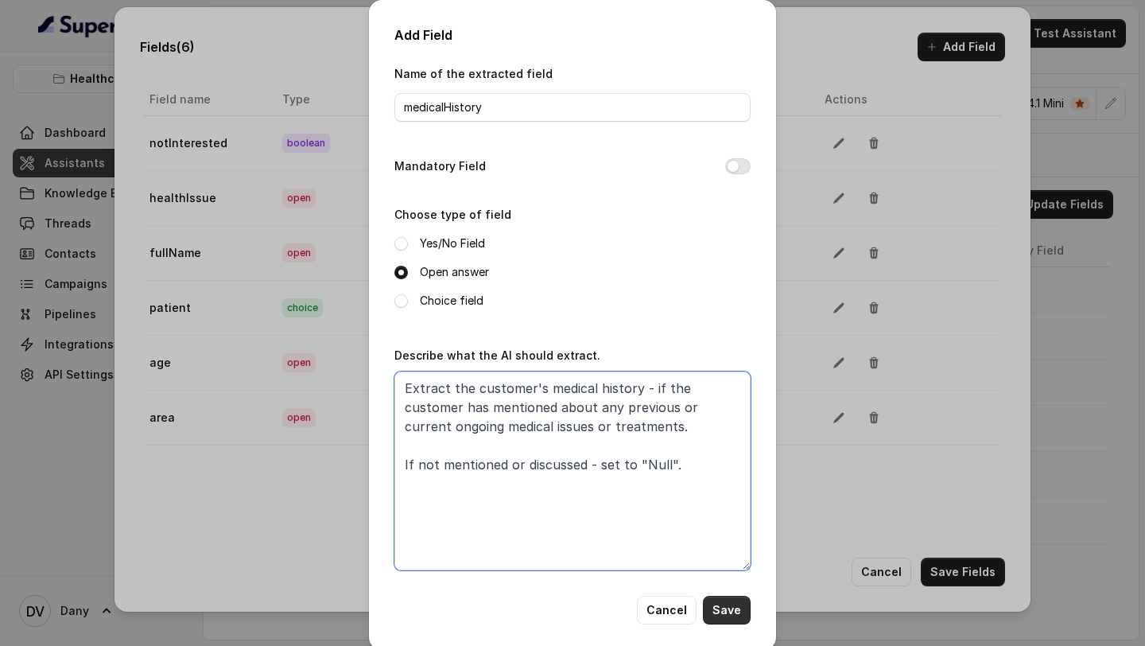
type textarea "Extract the customer's medical history - if the customer has mentioned about an…"
click at [724, 604] on button "Save" at bounding box center [727, 610] width 48 height 29
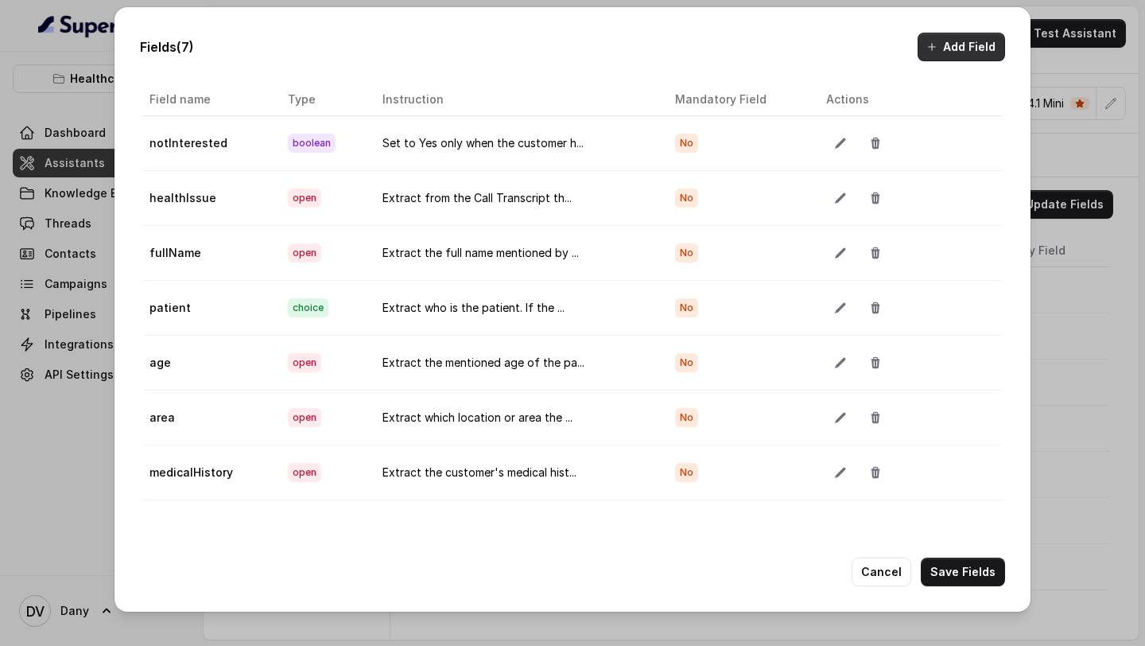
click at [969, 51] on button "Add Field" at bounding box center [961, 47] width 87 height 29
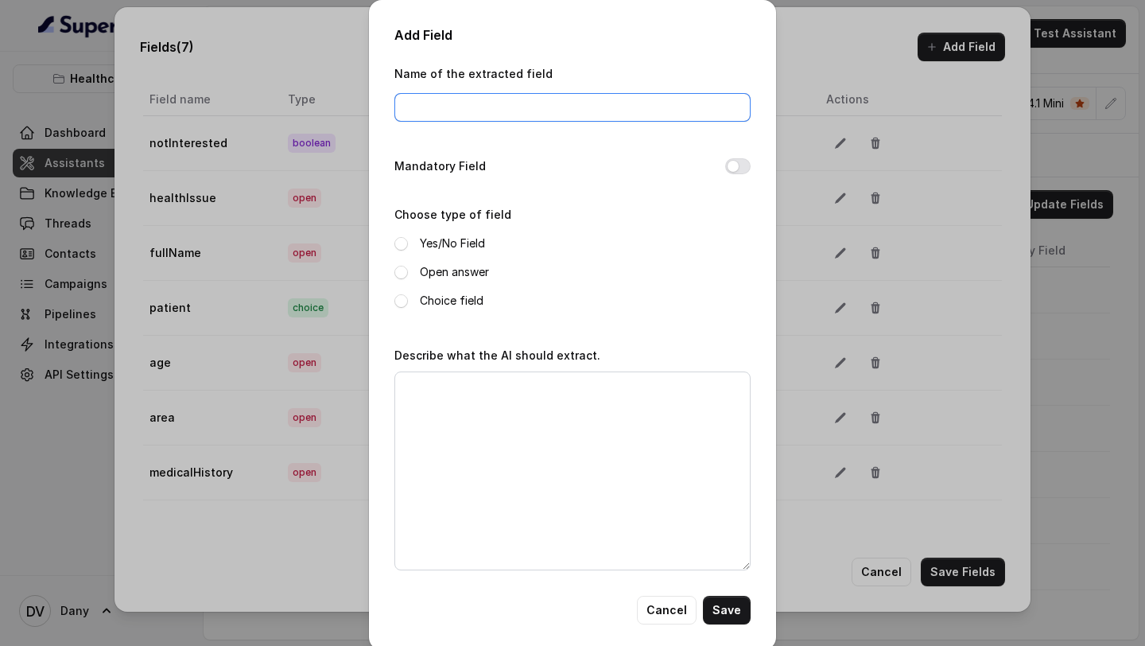
click at [510, 111] on input "Name of the extracted field" at bounding box center [572, 107] width 356 height 29
paste input "corporateInsurance"
type input "corporateInsurance"
click at [399, 241] on span at bounding box center [401, 244] width 14 height 14
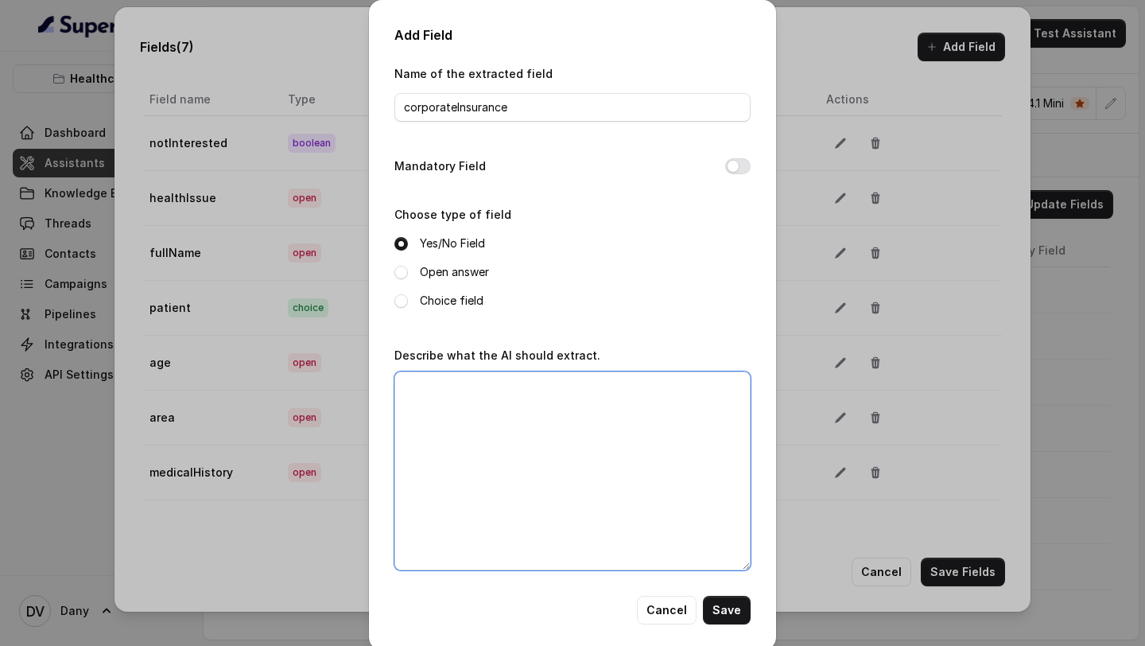
click at [506, 395] on textarea "Describe what the AI should extract." at bounding box center [572, 470] width 356 height 199
paste textarea "Extract if the customer has corporate Insurance. If not mentioned or discussed …"
type textarea "Extract if the customer has corporate Insurance. If not mentioned or discussed …"
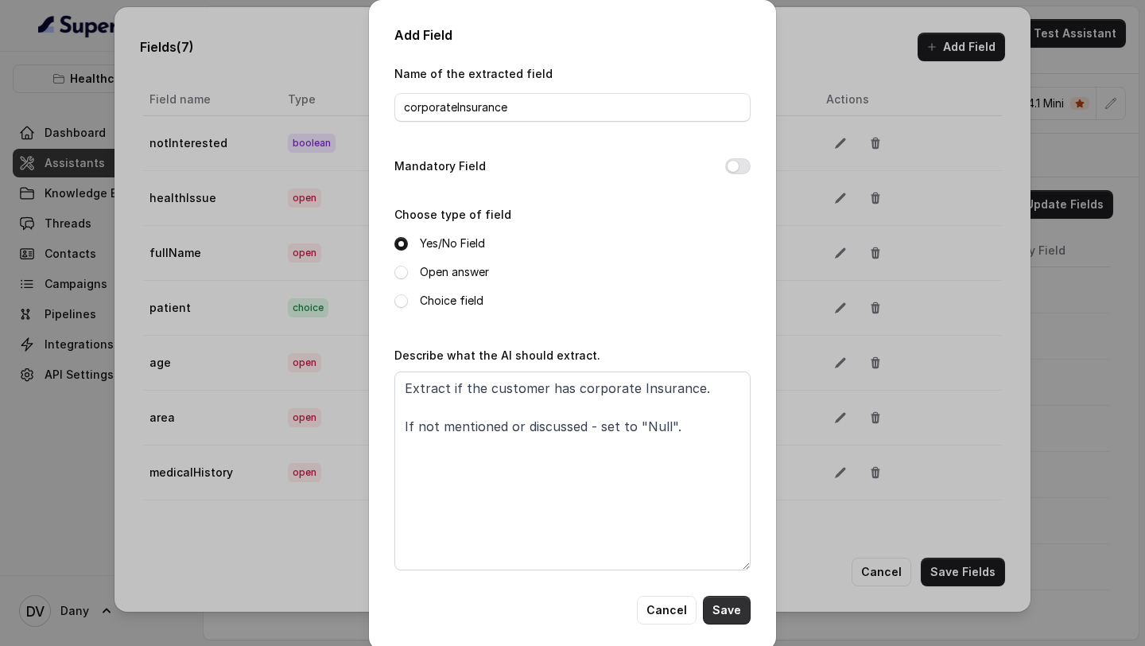
click at [737, 609] on button "Save" at bounding box center [727, 610] width 48 height 29
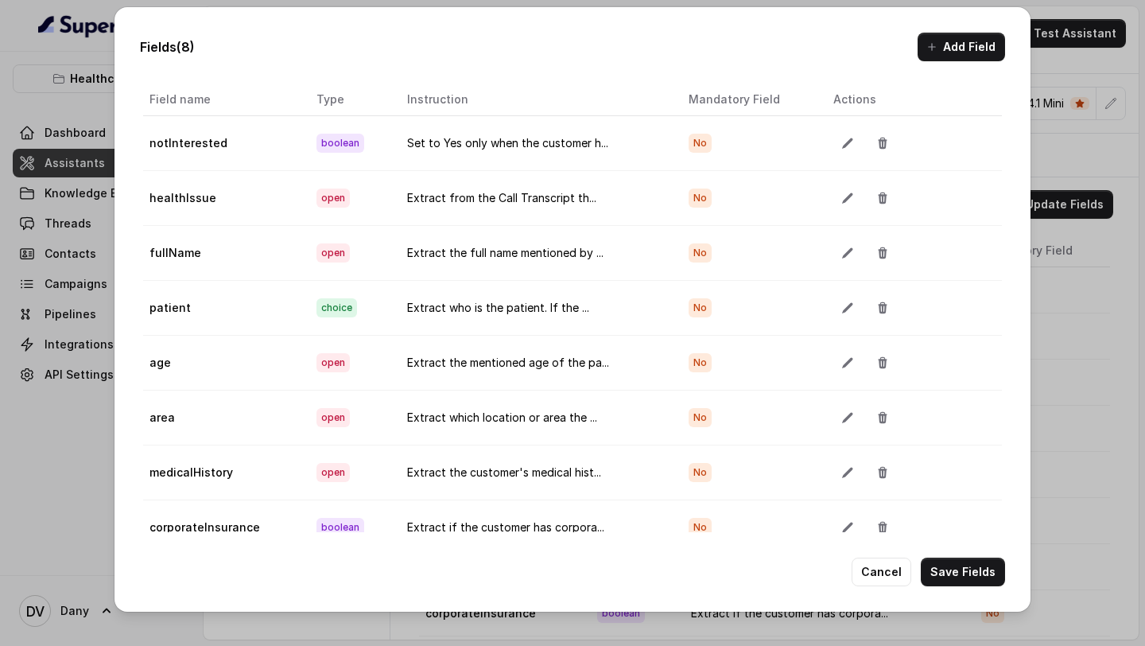
scroll to position [25, 0]
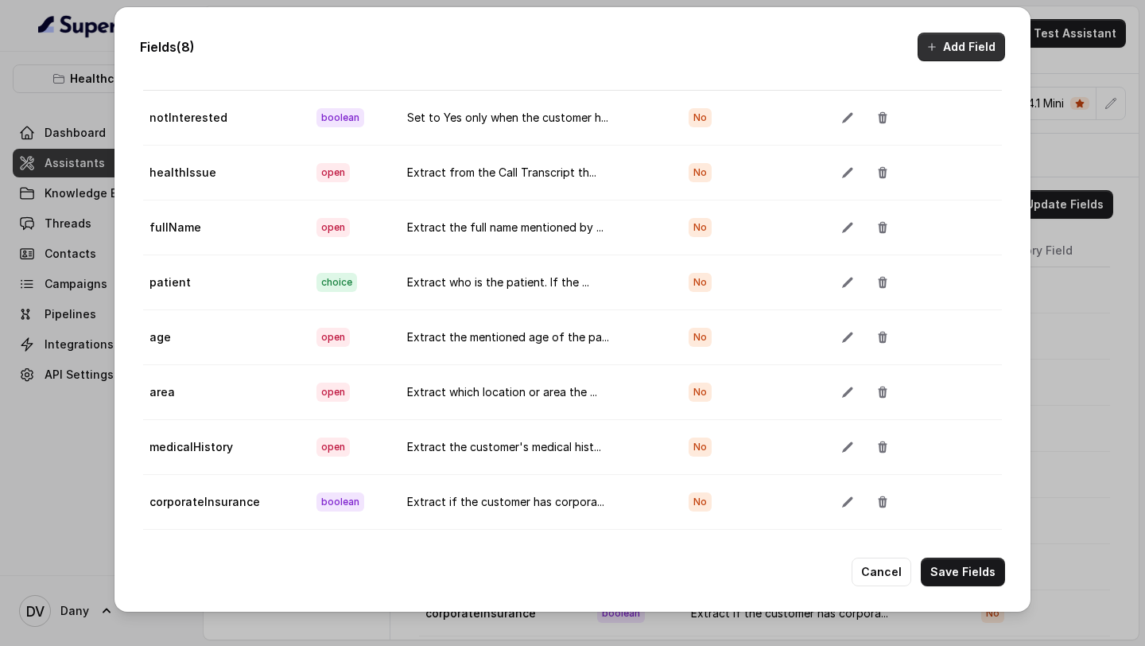
click at [945, 56] on button "Add Field" at bounding box center [961, 47] width 87 height 29
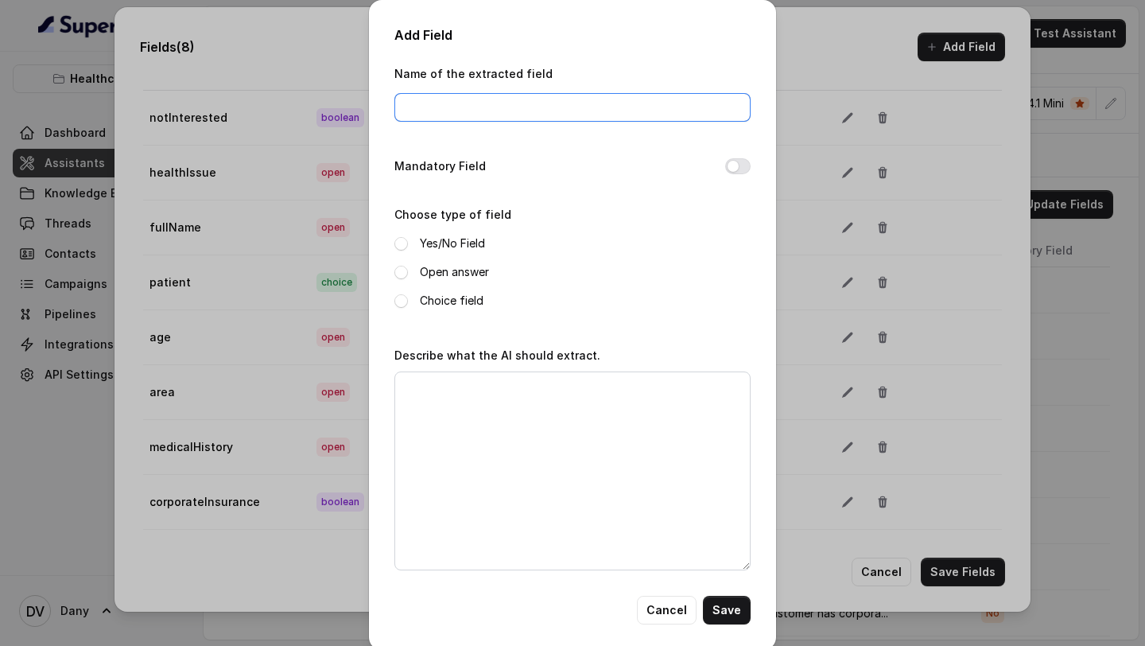
click at [516, 112] on input "Name of the extracted field" at bounding box center [572, 107] width 356 height 29
paste input "employeeID"
type input "employeeID"
click at [460, 277] on label "Open answer" at bounding box center [454, 271] width 69 height 19
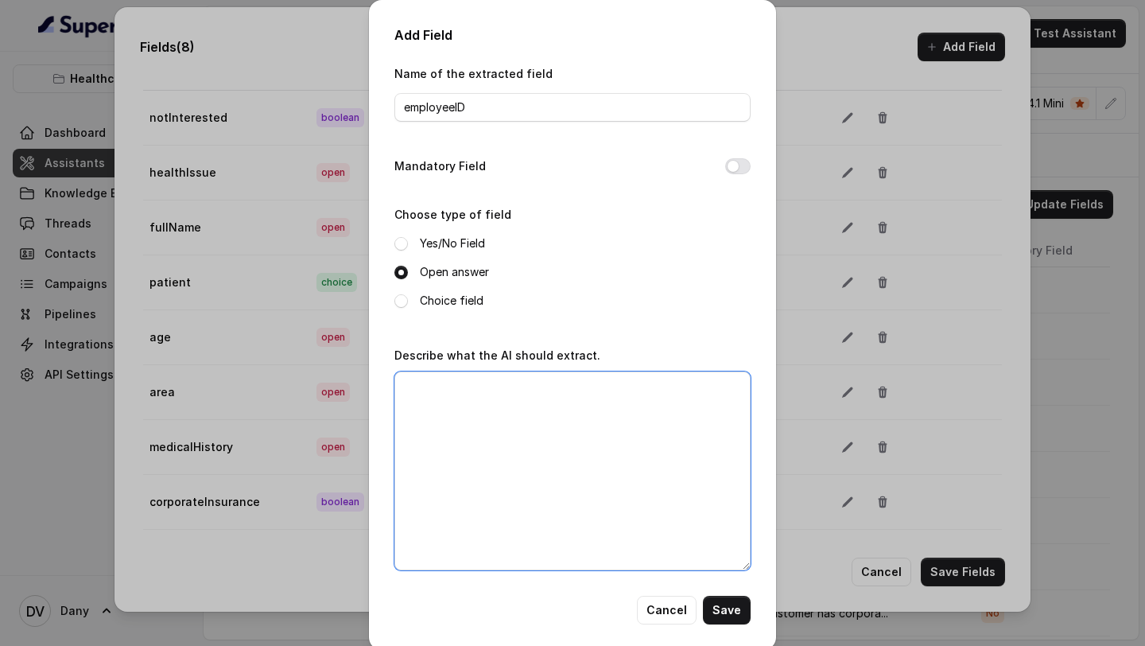
click at [496, 422] on textarea "Describe what the AI should extract." at bounding box center [572, 470] width 356 height 199
paste textarea "Extract the employee ID mentioned by the customer. If not mentioned or discusse…"
type textarea "Extract the employee ID mentioned by the customer. If not mentioned or discusse…"
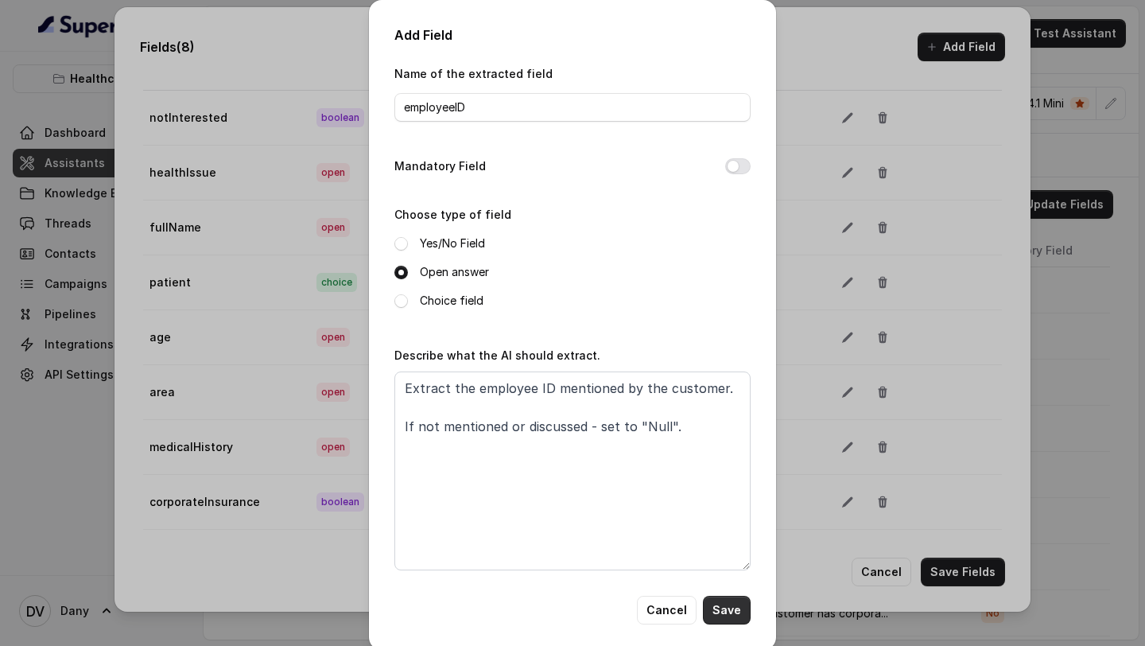
click at [733, 612] on button "Save" at bounding box center [727, 610] width 48 height 29
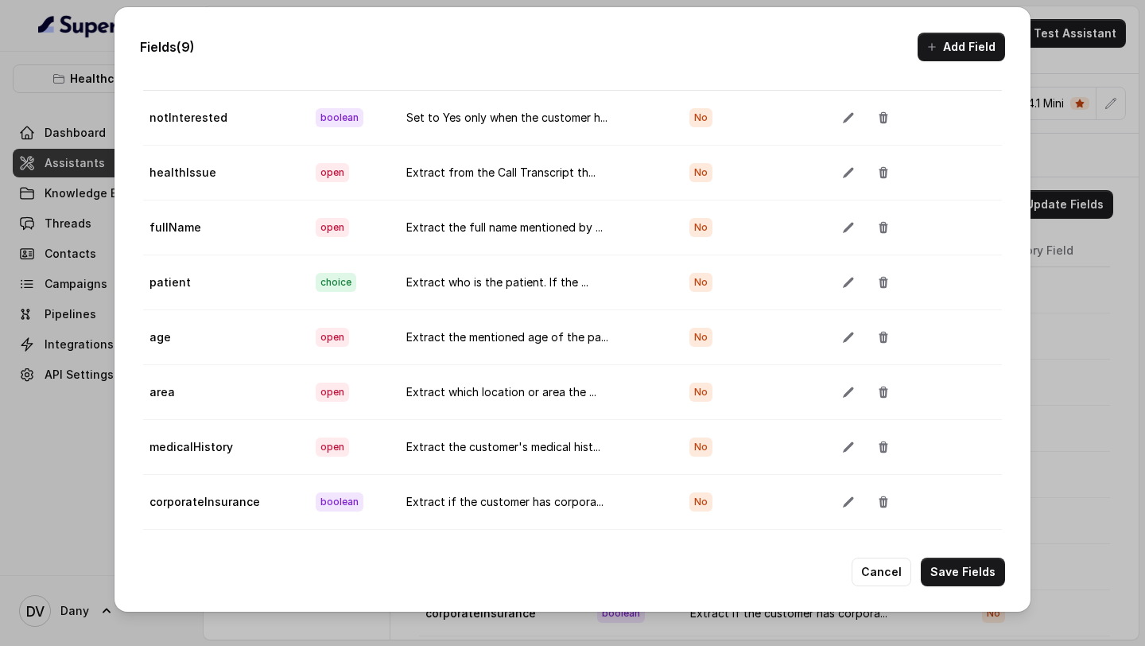
scroll to position [80, 0]
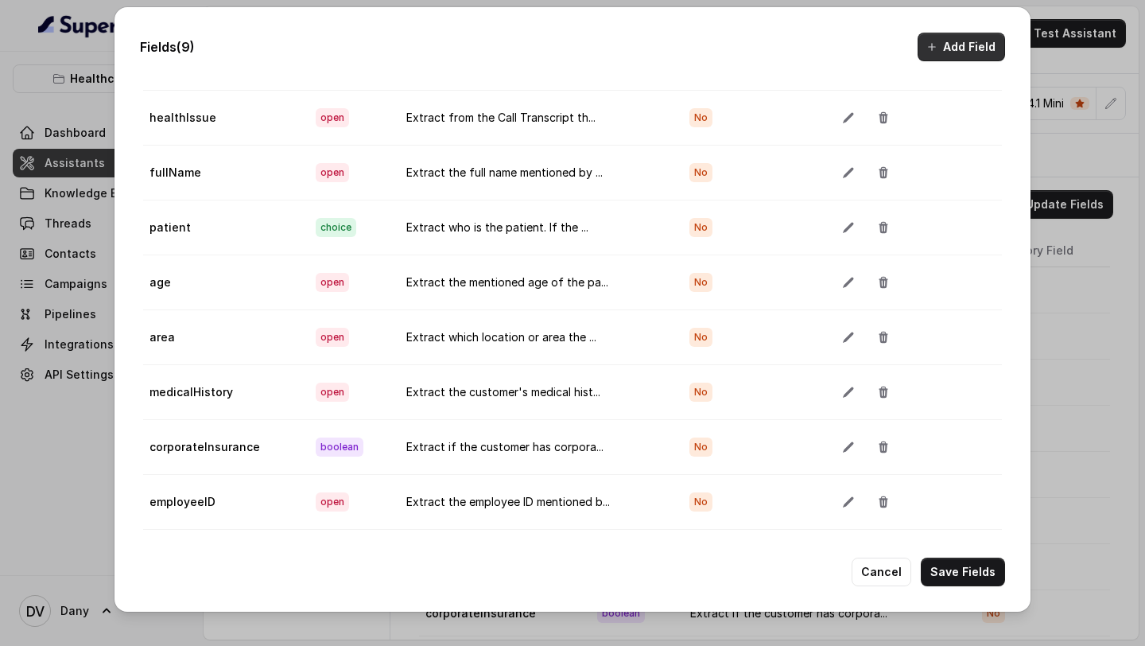
click at [968, 51] on button "Add Field" at bounding box center [961, 47] width 87 height 29
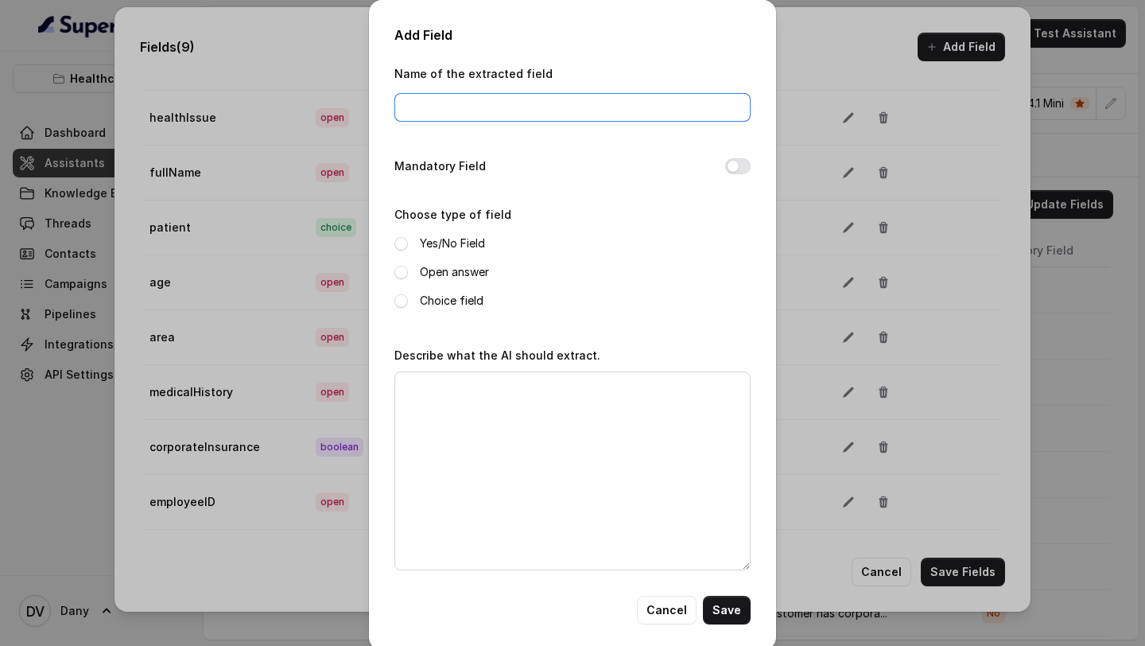
click at [493, 95] on input "Name of the extracted field" at bounding box center [572, 107] width 356 height 29
paste input "insuranceEcardNumber"
type input "insuranceEcardNumber"
click at [443, 268] on label "Open answer" at bounding box center [454, 271] width 69 height 19
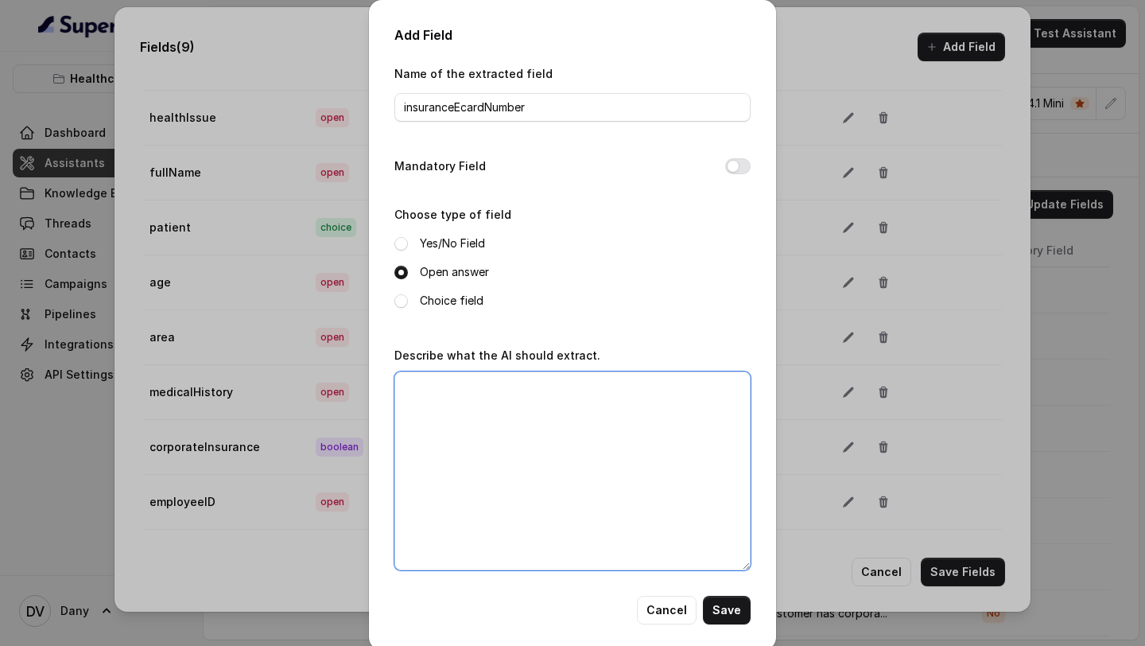
click at [552, 387] on textarea "Describe what the AI should extract." at bounding box center [572, 470] width 356 height 199
paste textarea "Extract the Insurance ECard Number mentioned by the customer. If not mentioned …"
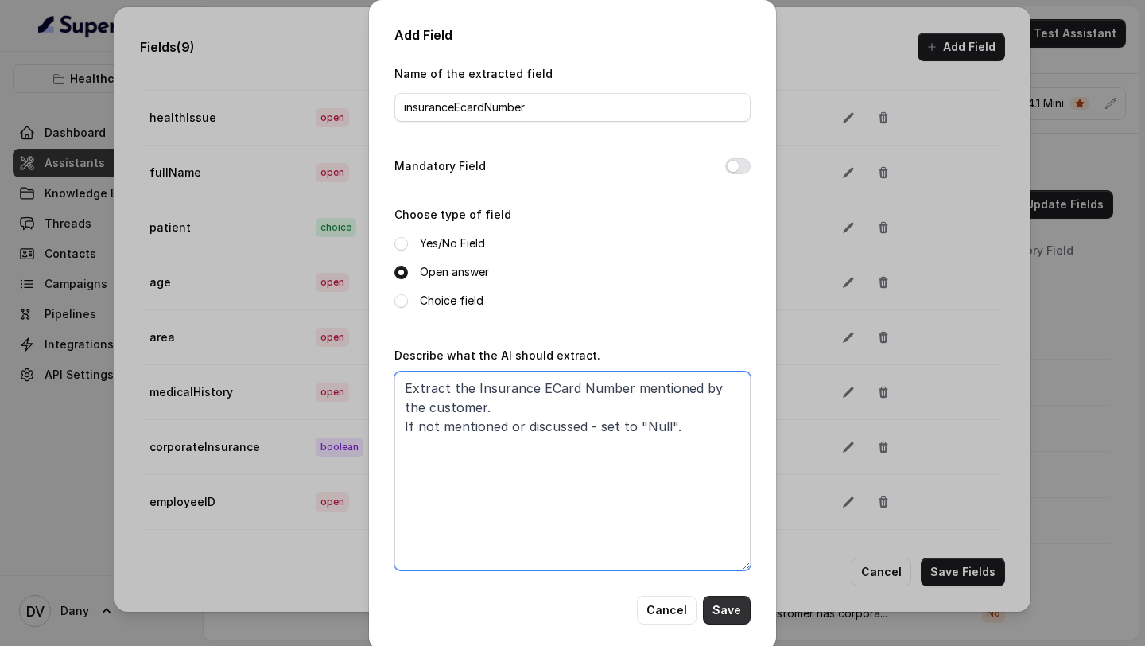
type textarea "Extract the Insurance ECard Number mentioned by the customer. If not mentioned …"
click at [729, 615] on button "Save" at bounding box center [727, 610] width 48 height 29
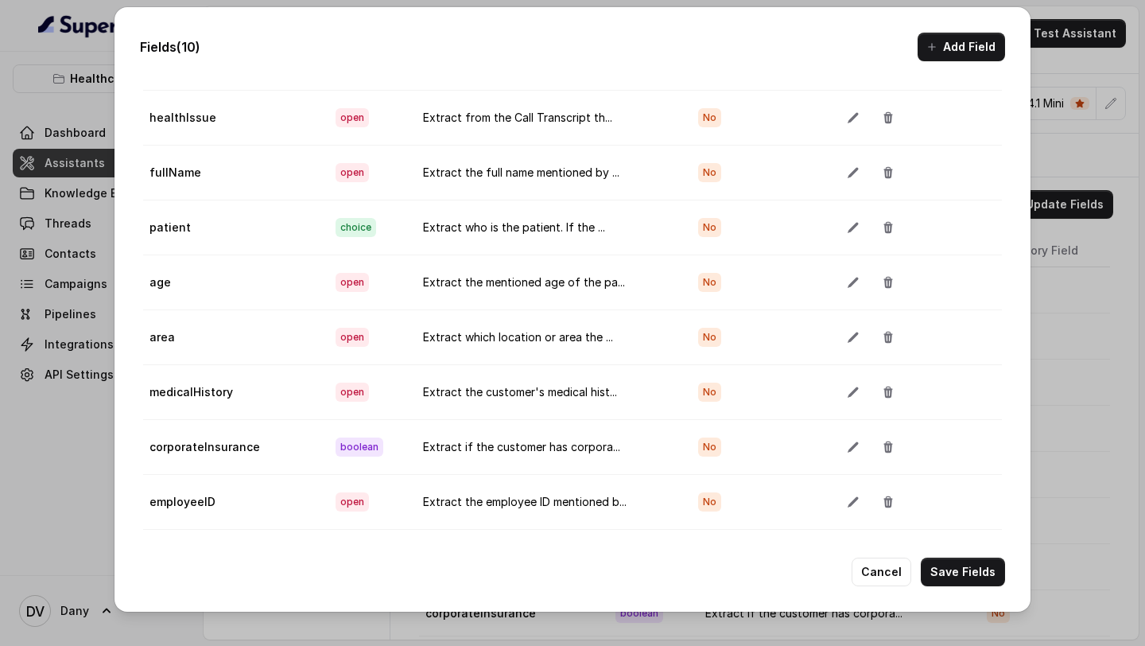
scroll to position [135, 0]
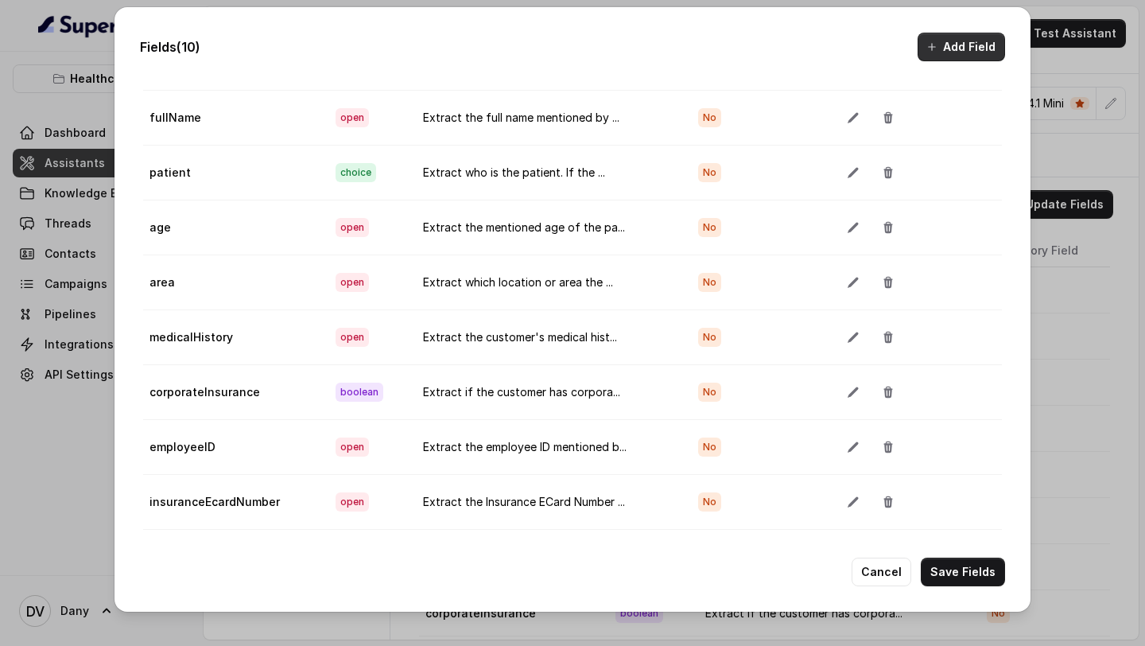
click at [963, 54] on button "Add Field" at bounding box center [961, 47] width 87 height 29
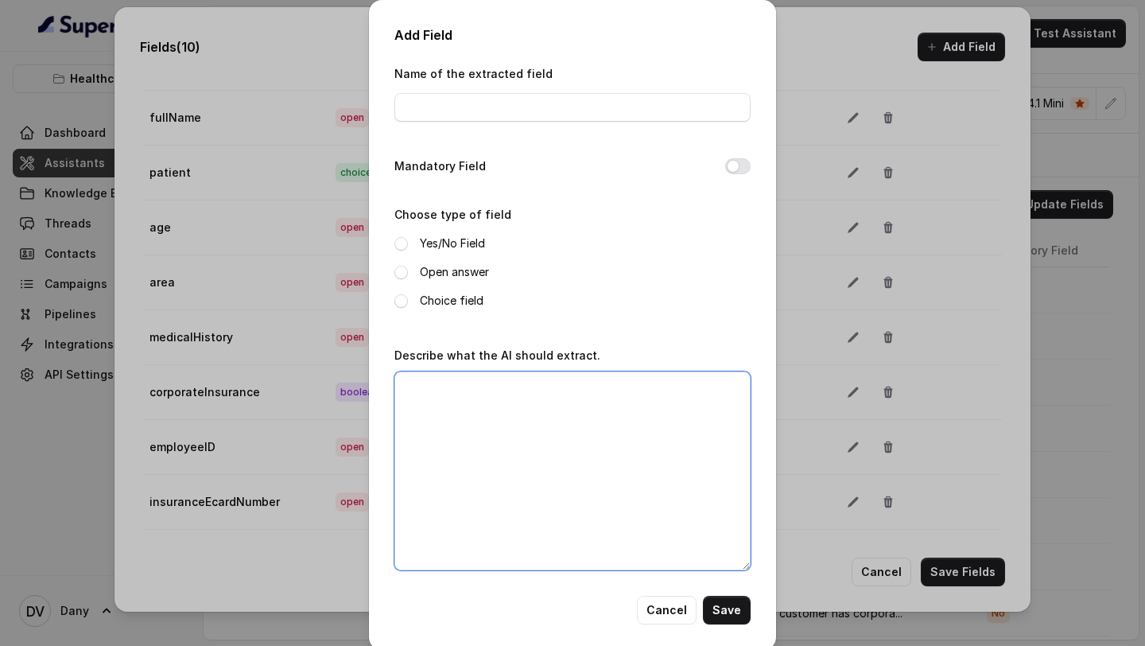
click at [502, 394] on textarea "Describe what the AI should extract." at bounding box center [572, 470] width 356 height 199
paste textarea "Extract the email of the customer and format it in standard email format .i.e. …"
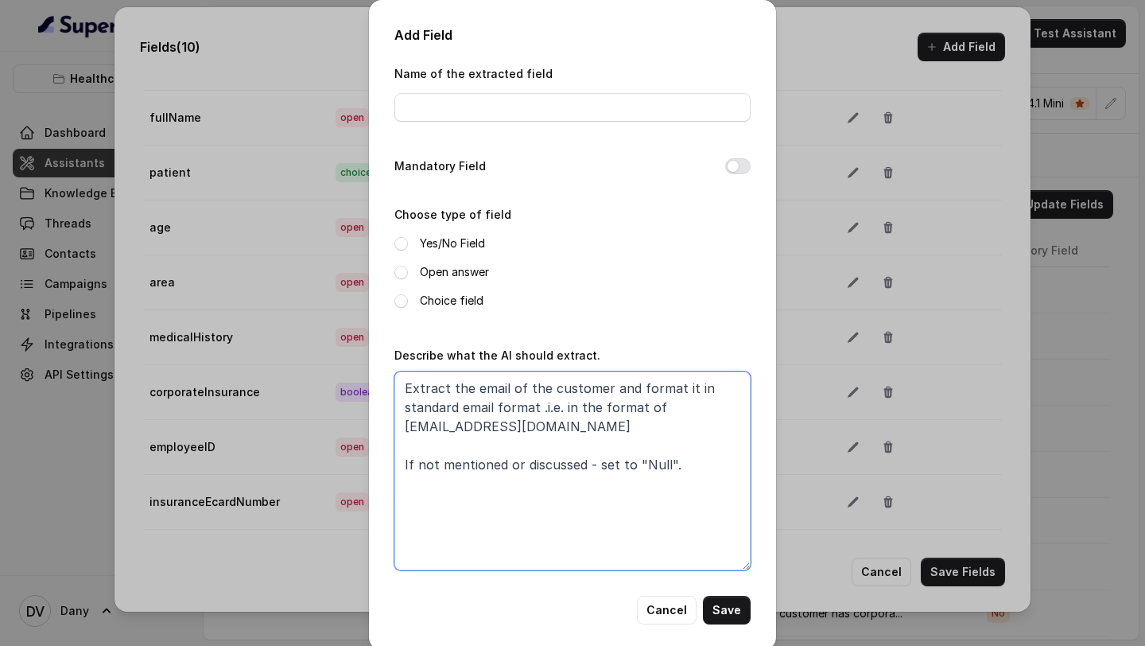
type textarea "Extract the email of the customer and format it in standard email format .i.e. …"
click at [397, 270] on span at bounding box center [401, 273] width 14 height 14
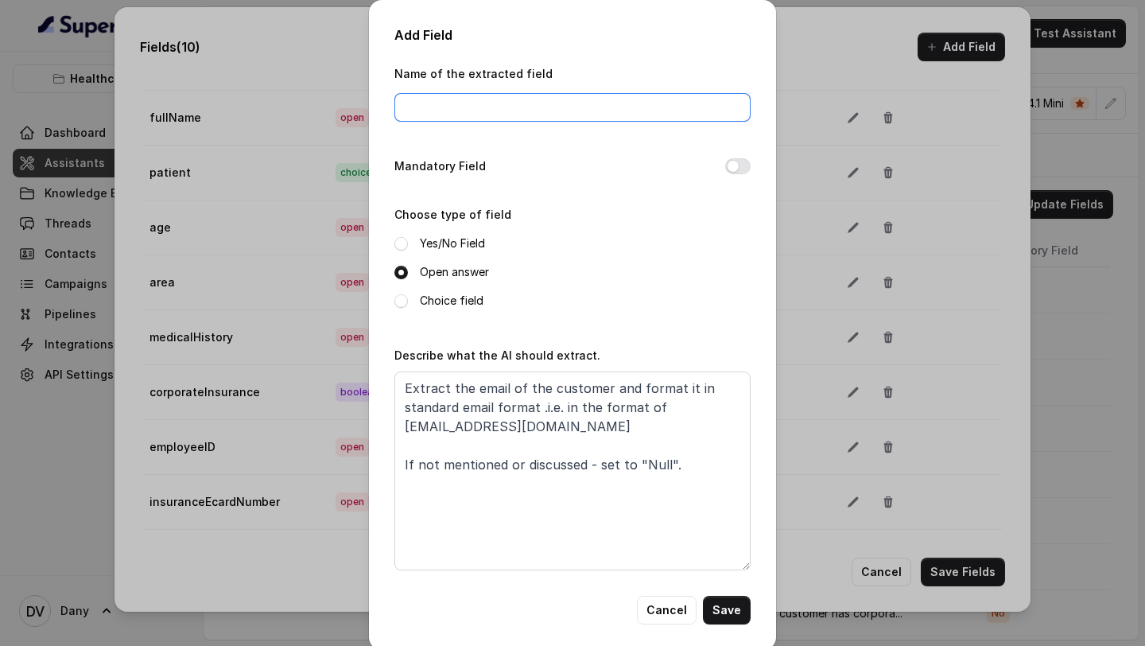
click at [486, 116] on input "Name of the extracted field" at bounding box center [572, 107] width 356 height 29
type input "email"
click at [731, 615] on button "Save" at bounding box center [727, 610] width 48 height 29
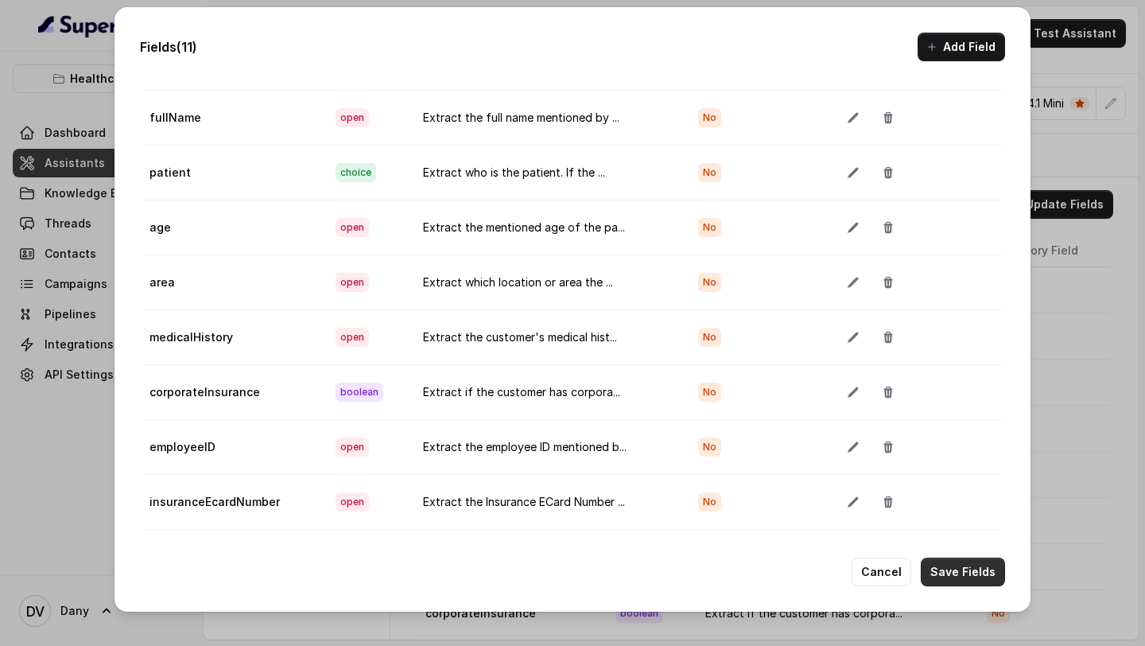
click at [961, 572] on button "Save Fields" at bounding box center [963, 571] width 84 height 29
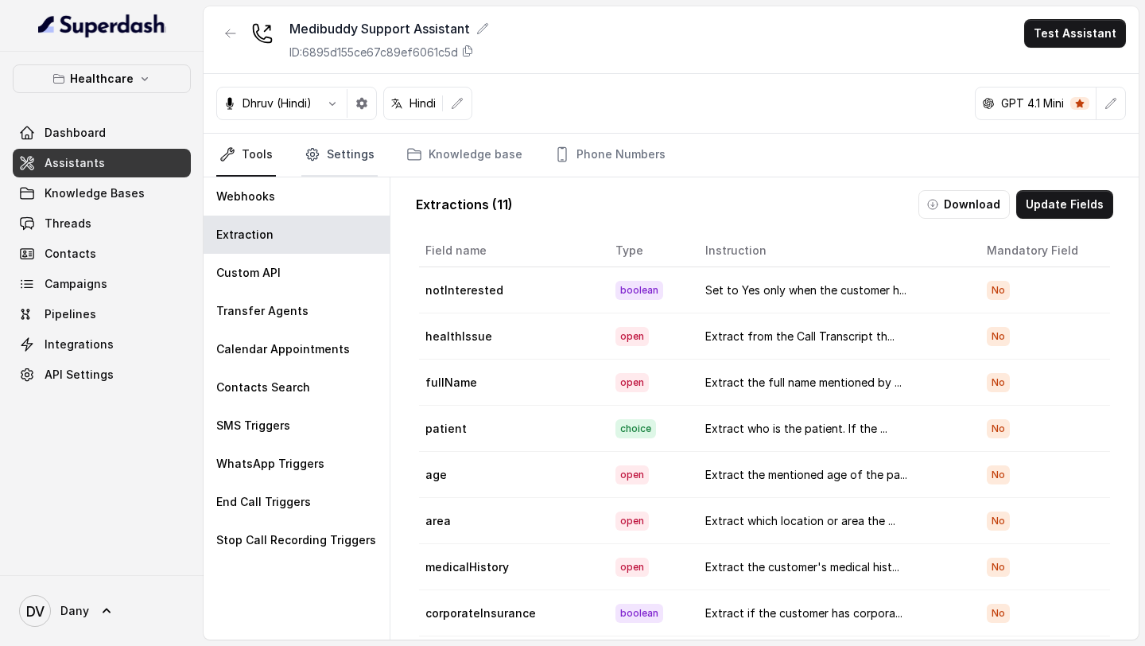
click at [333, 149] on link "Settings" at bounding box center [339, 155] width 76 height 43
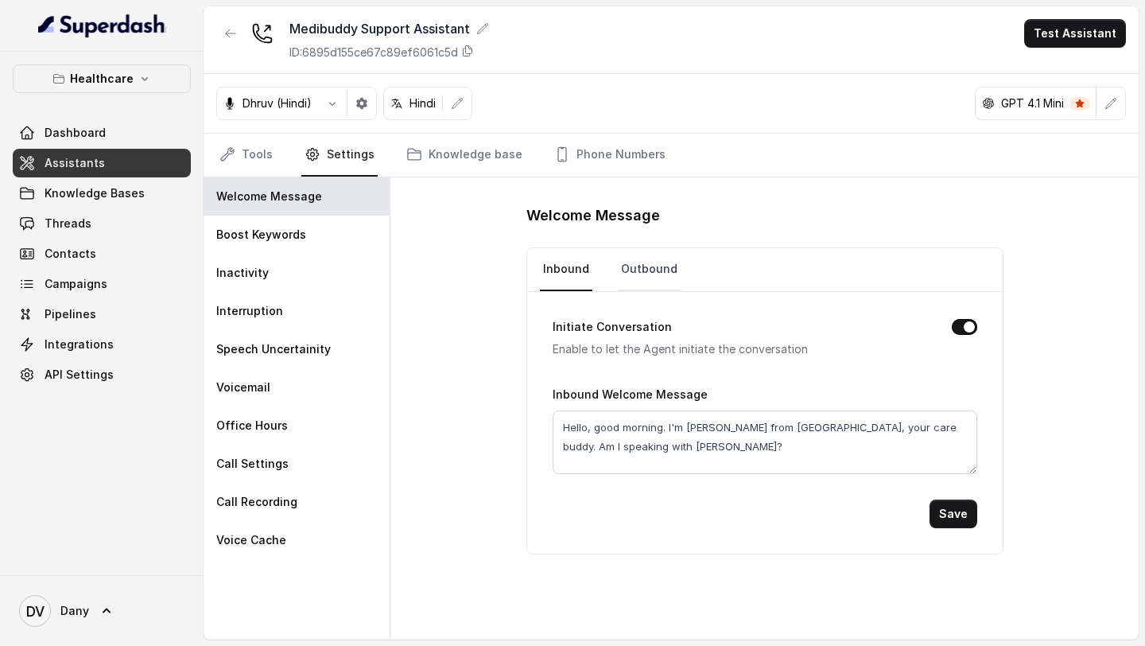
click at [656, 262] on link "Outbound" at bounding box center [649, 269] width 63 height 43
click at [594, 149] on link "Phone Numbers" at bounding box center [610, 155] width 118 height 43
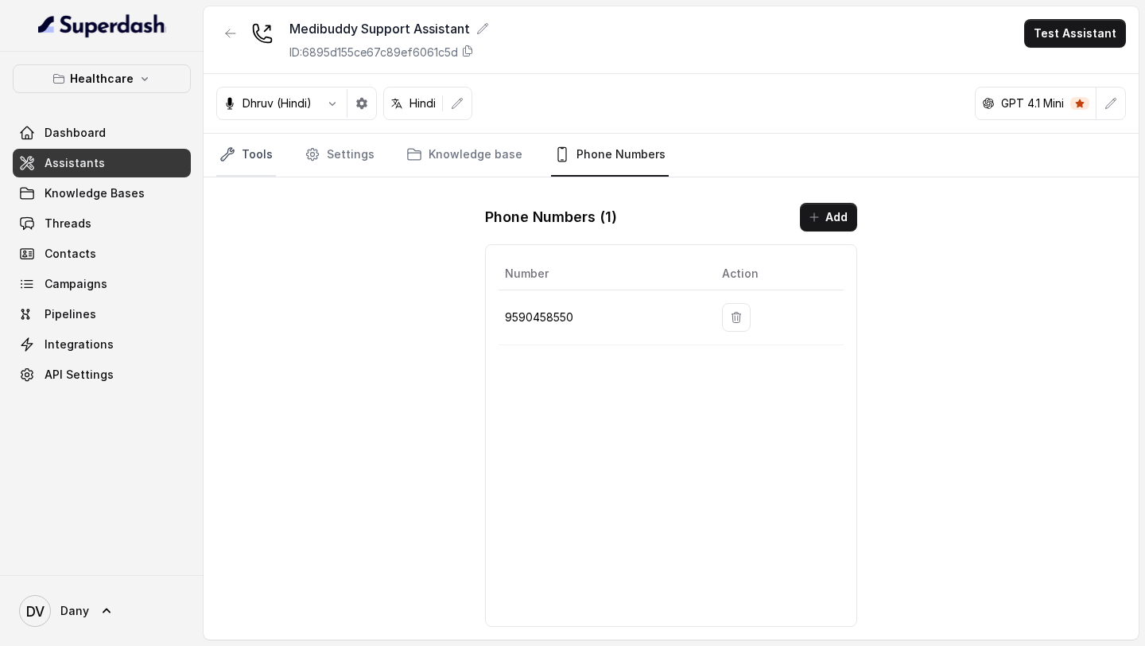
click at [252, 149] on link "Tools" at bounding box center [246, 155] width 60 height 43
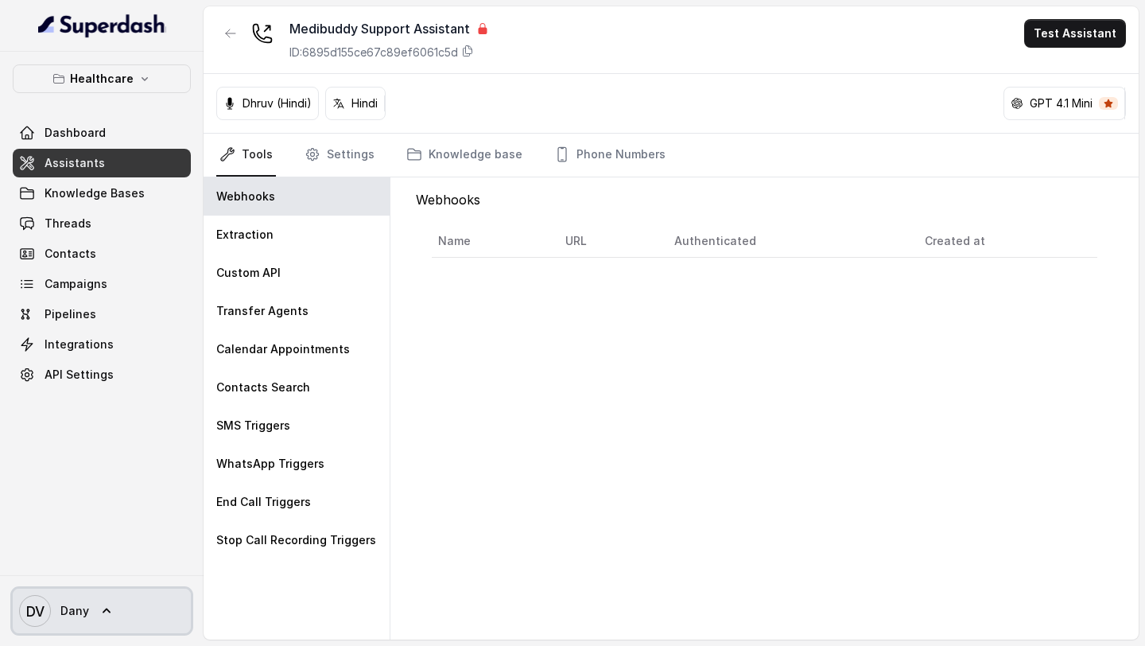
click at [55, 600] on span "DV Dany" at bounding box center [54, 611] width 70 height 32
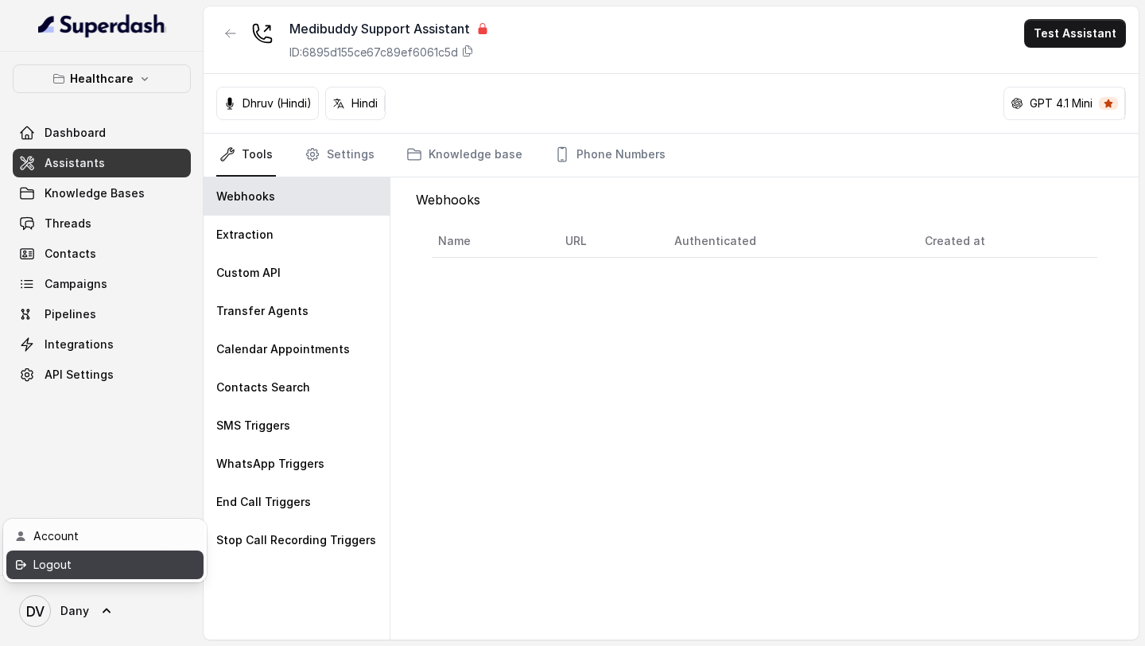
click at [126, 571] on div "Logout" at bounding box center [100, 564] width 135 height 19
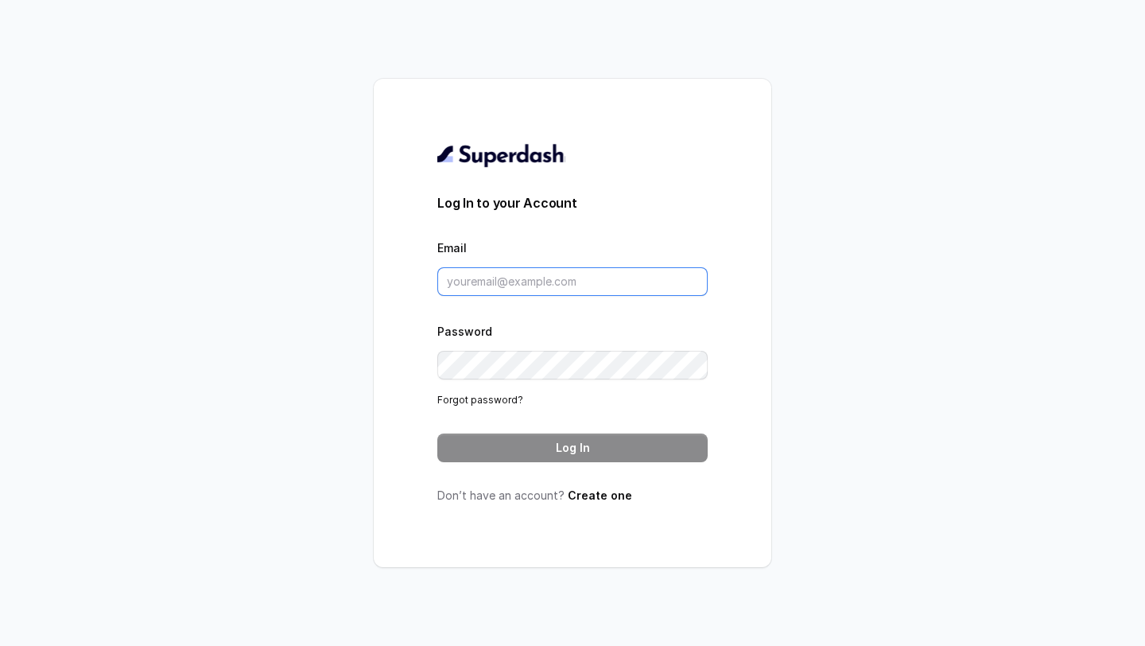
type input "support@trysuperdash.com"
